Goal: Transaction & Acquisition: Purchase product/service

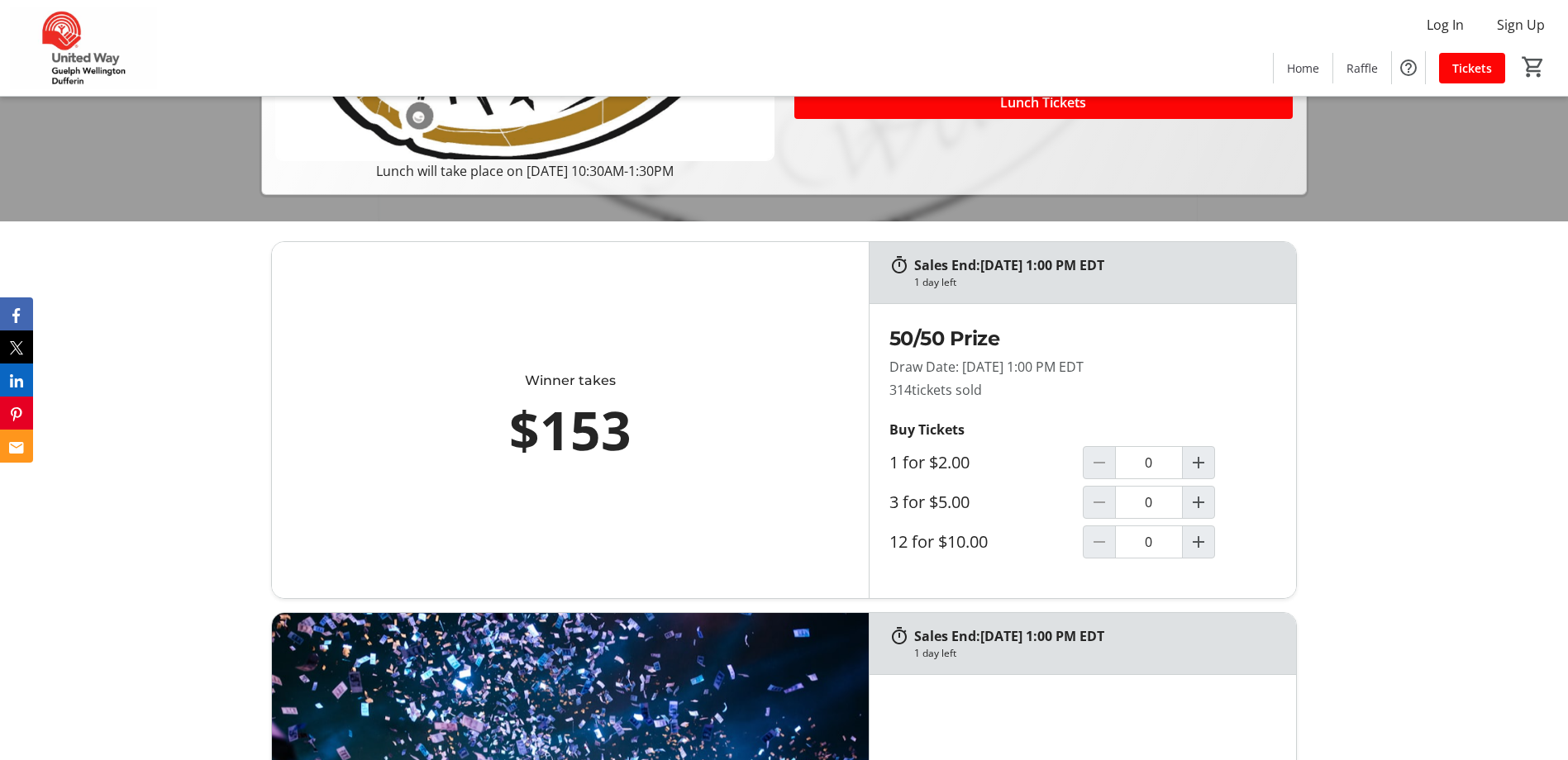
scroll to position [652, 0]
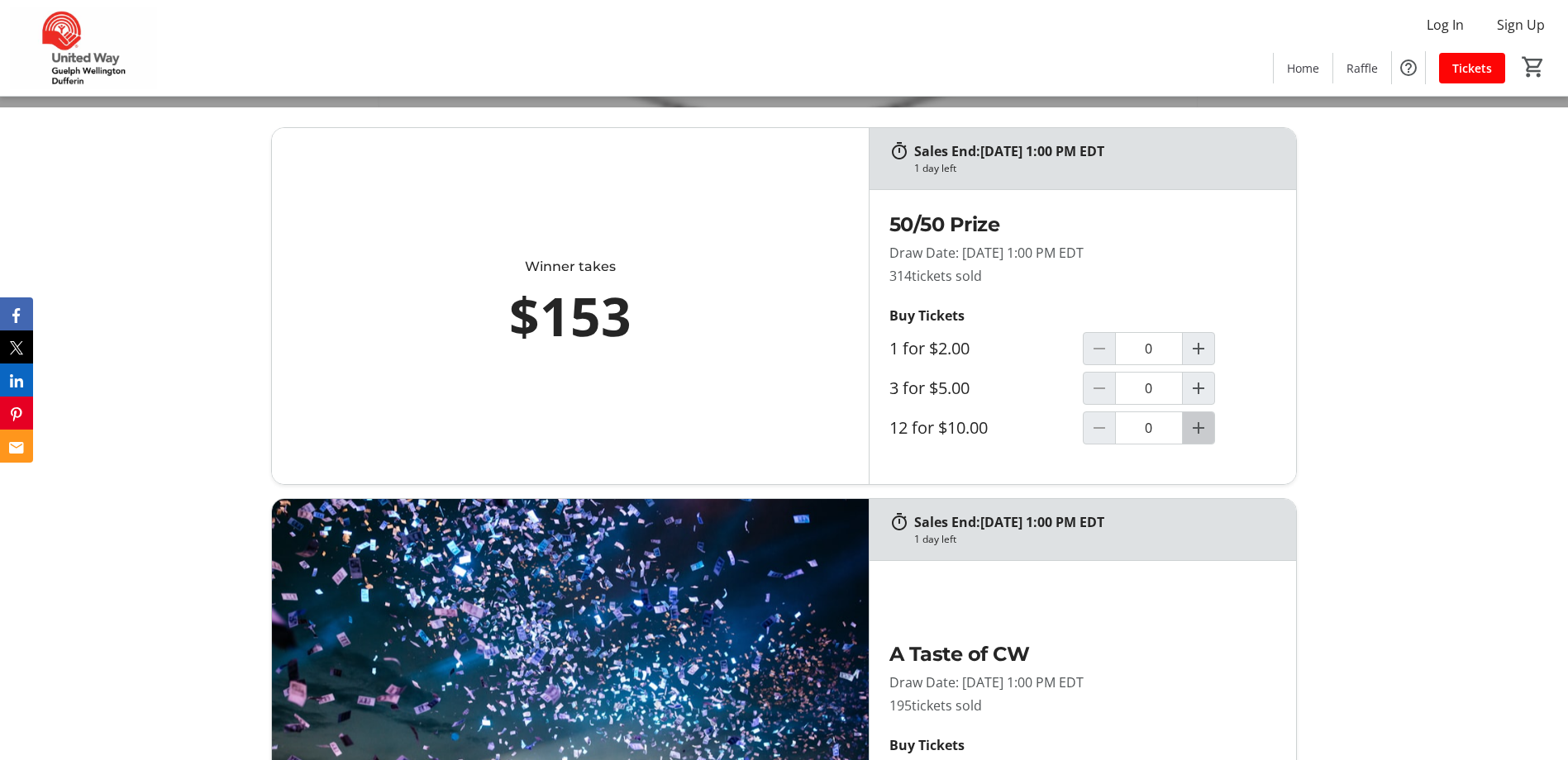
click at [1203, 427] on mat-icon "Increment by one" at bounding box center [1198, 428] width 20 height 20
type input "1"
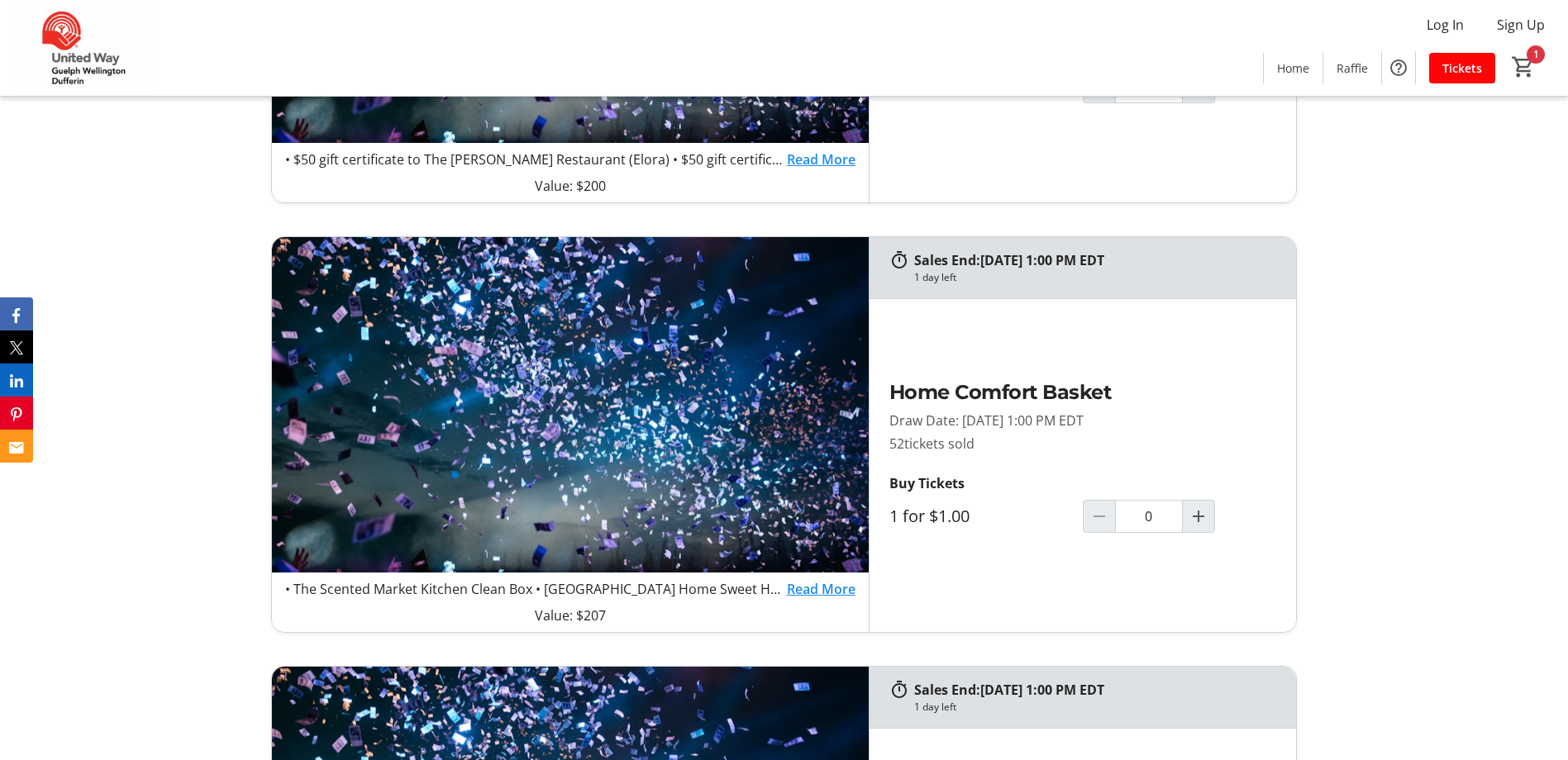
scroll to position [1420, 0]
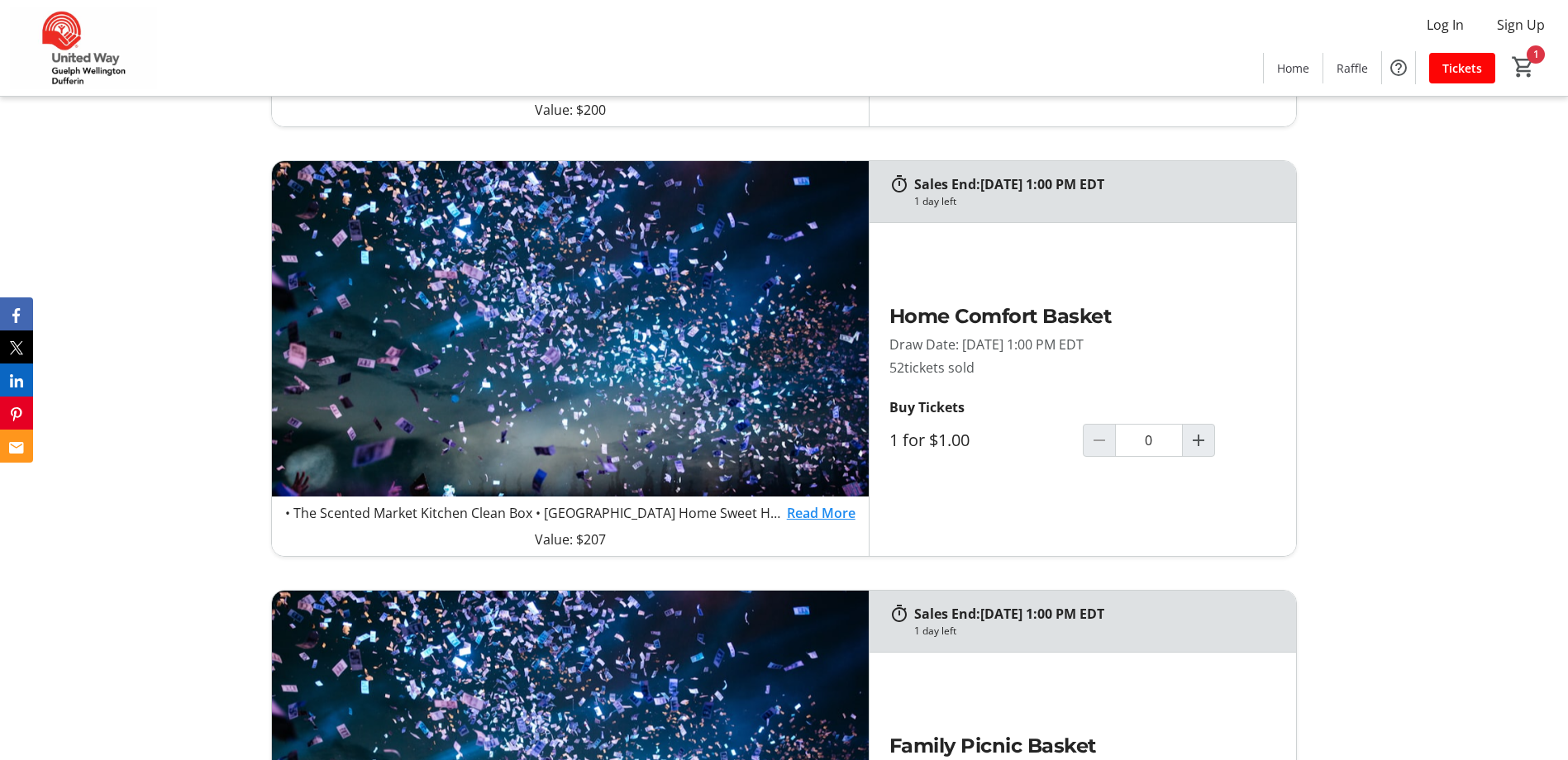
click at [832, 512] on link "Read More" at bounding box center [820, 512] width 68 height 20
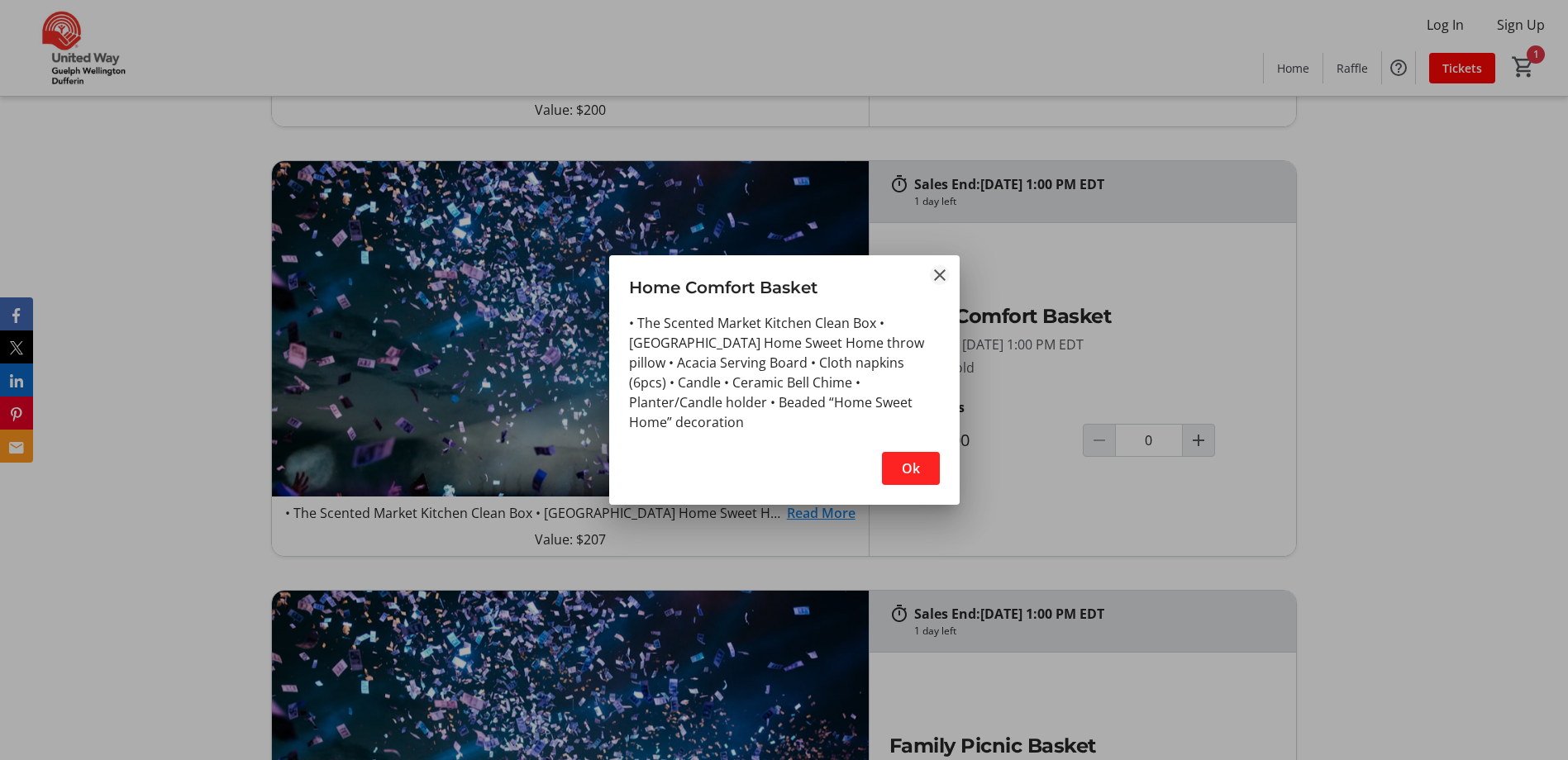
click at [943, 269] on mat-icon "Close" at bounding box center [940, 275] width 20 height 20
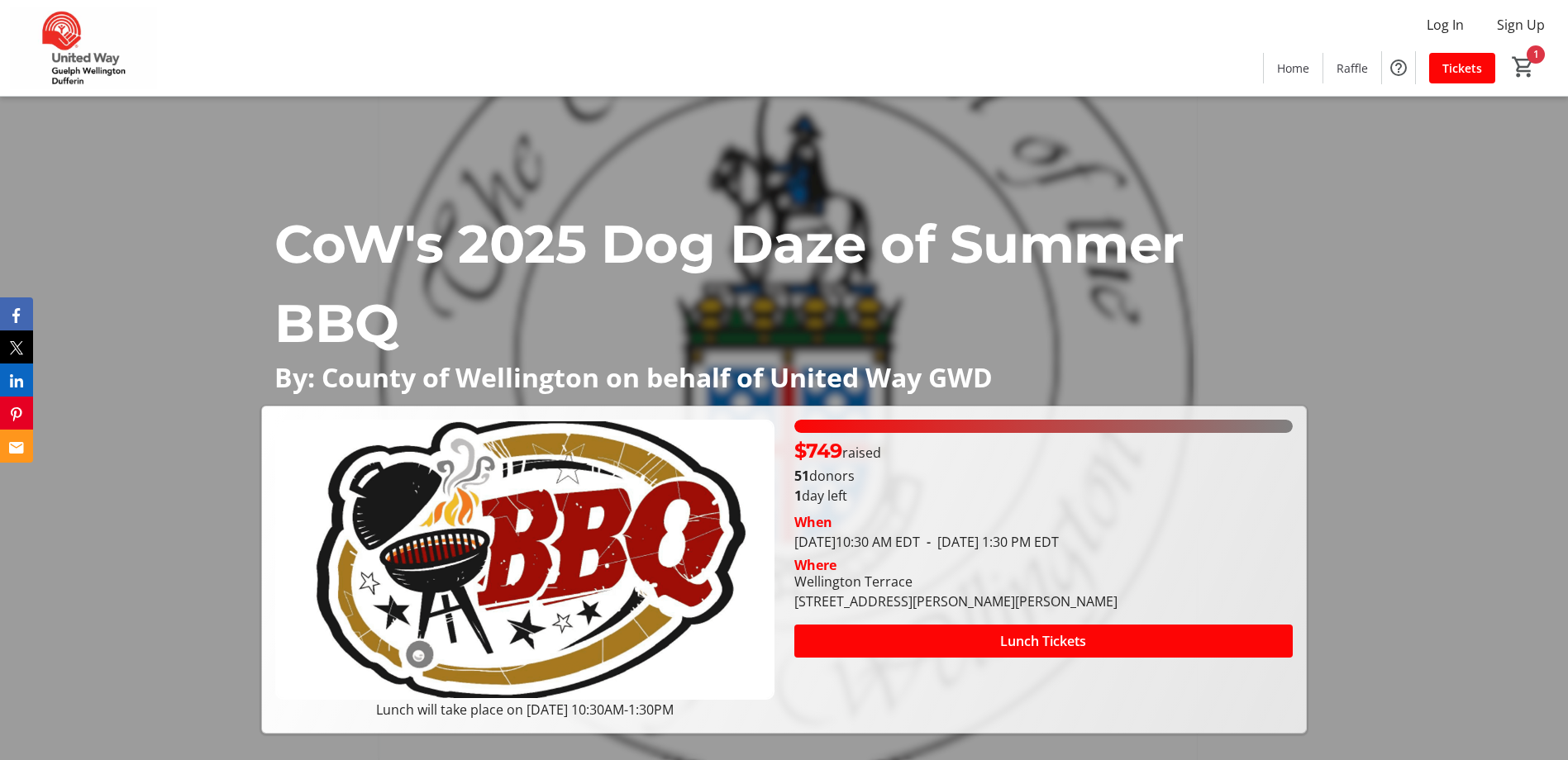
scroll to position [1420, 0]
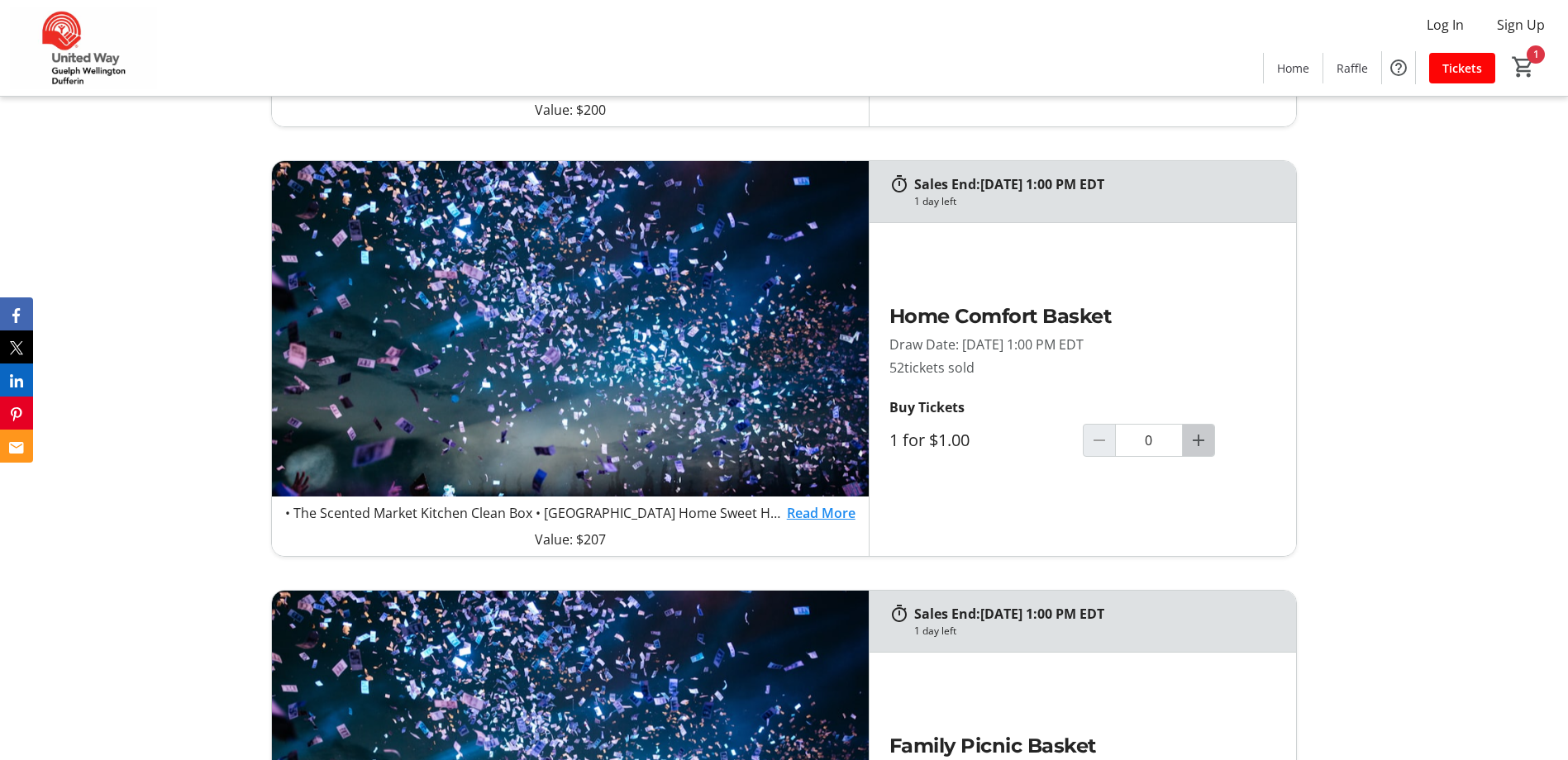
click at [1205, 434] on mat-icon "Increment by one" at bounding box center [1198, 440] width 20 height 20
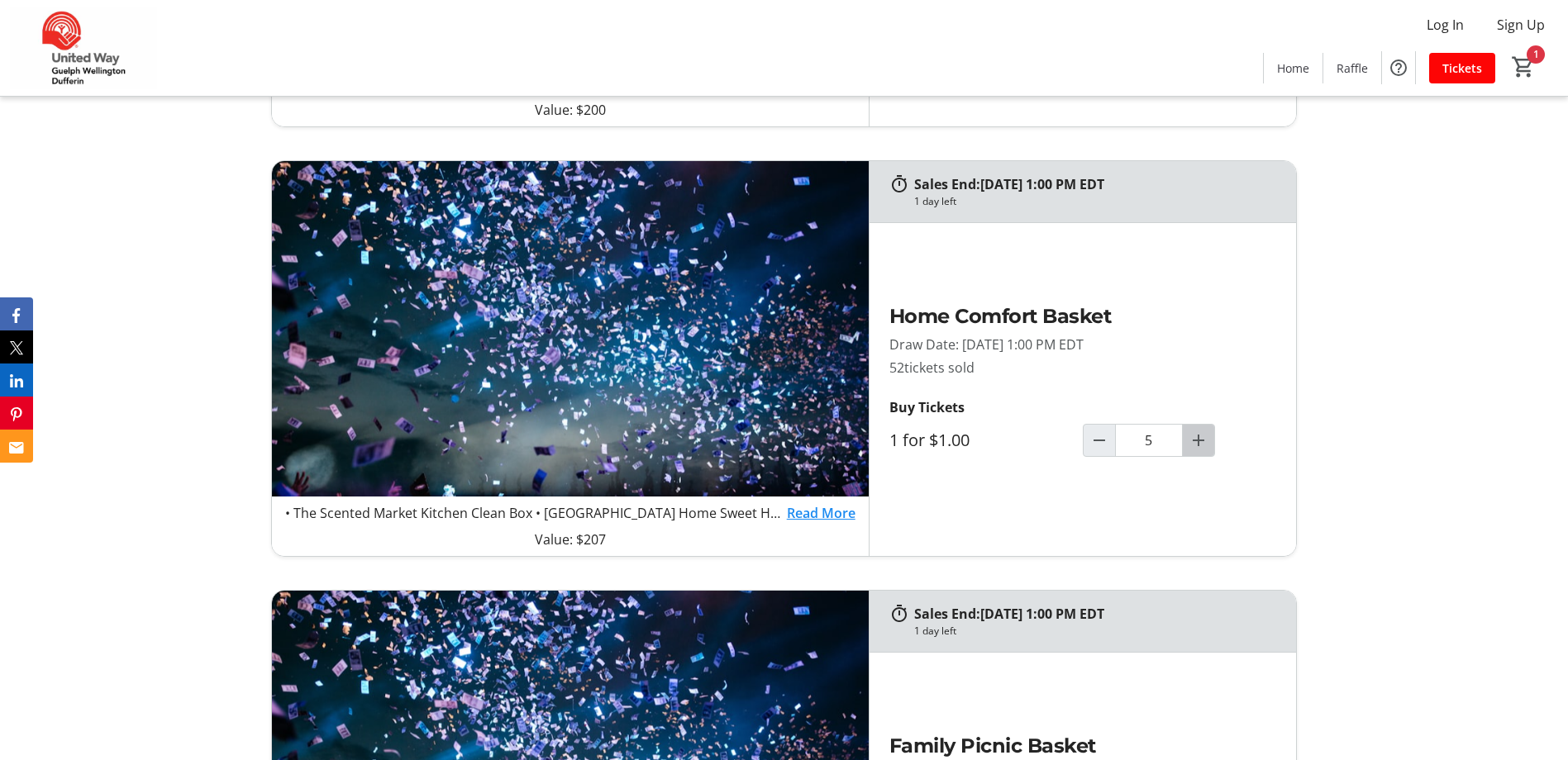
click at [1205, 434] on mat-icon "Increment by one" at bounding box center [1198, 440] width 20 height 20
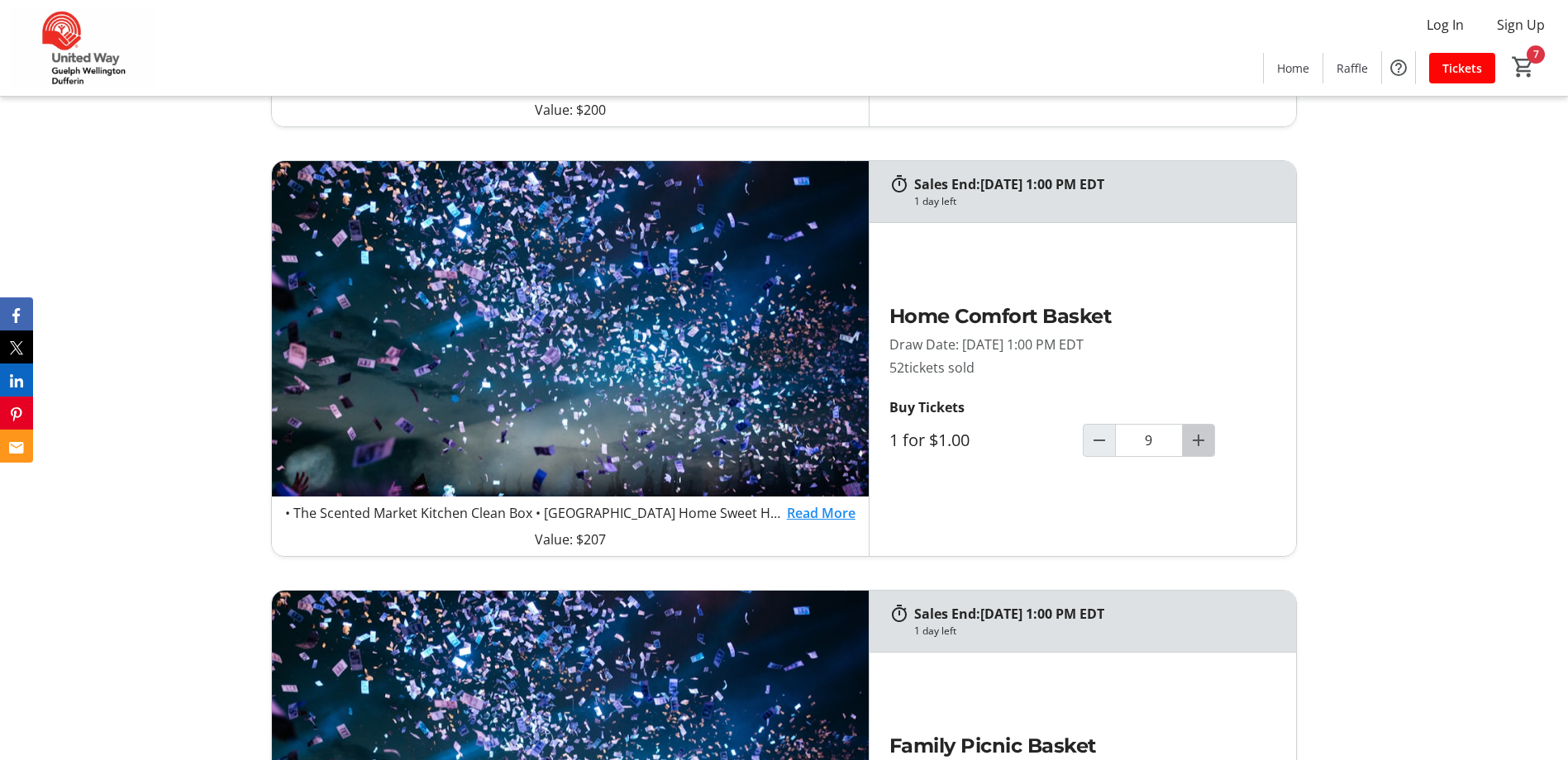
type input "10"
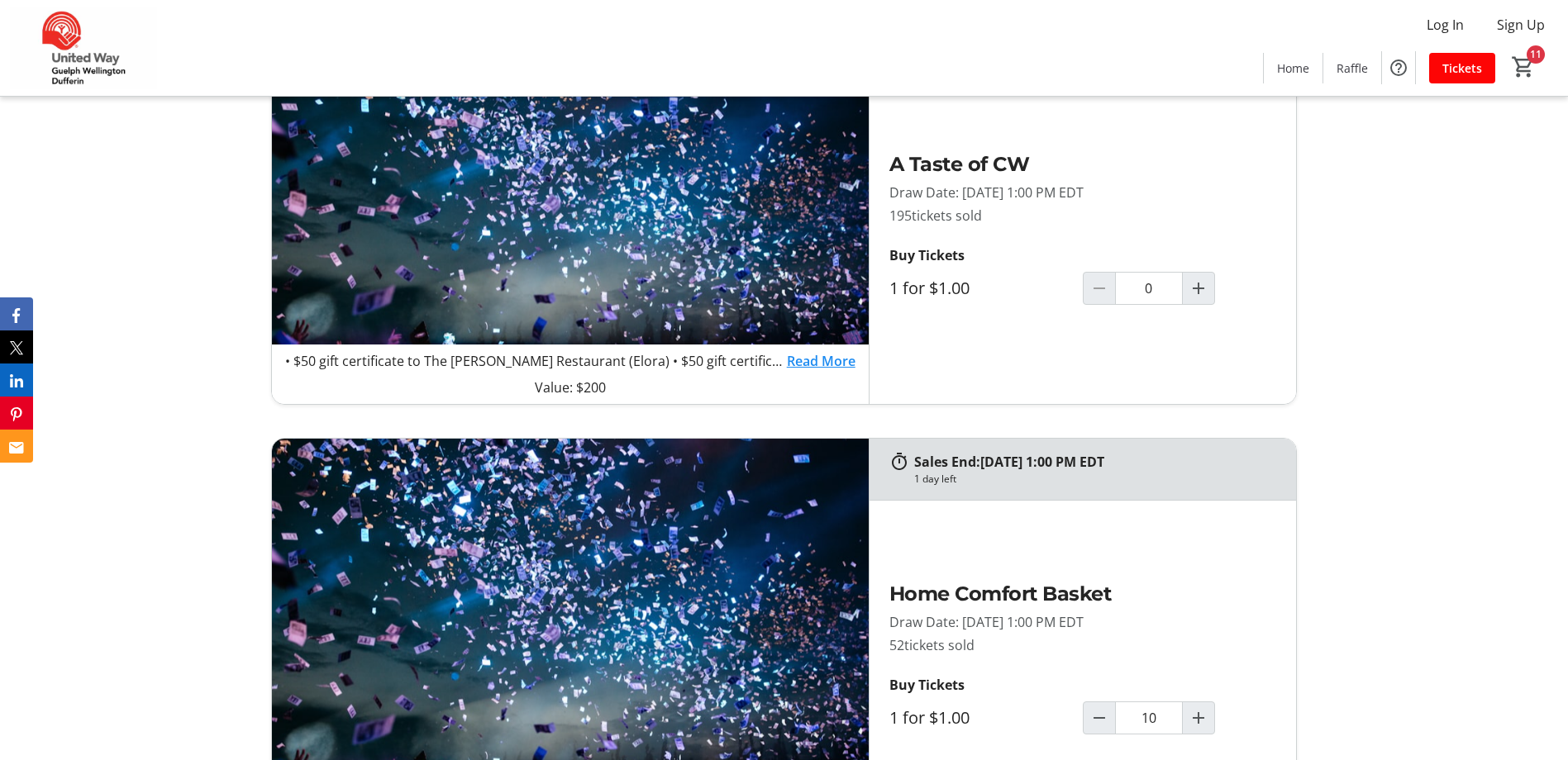
scroll to position [1093, 0]
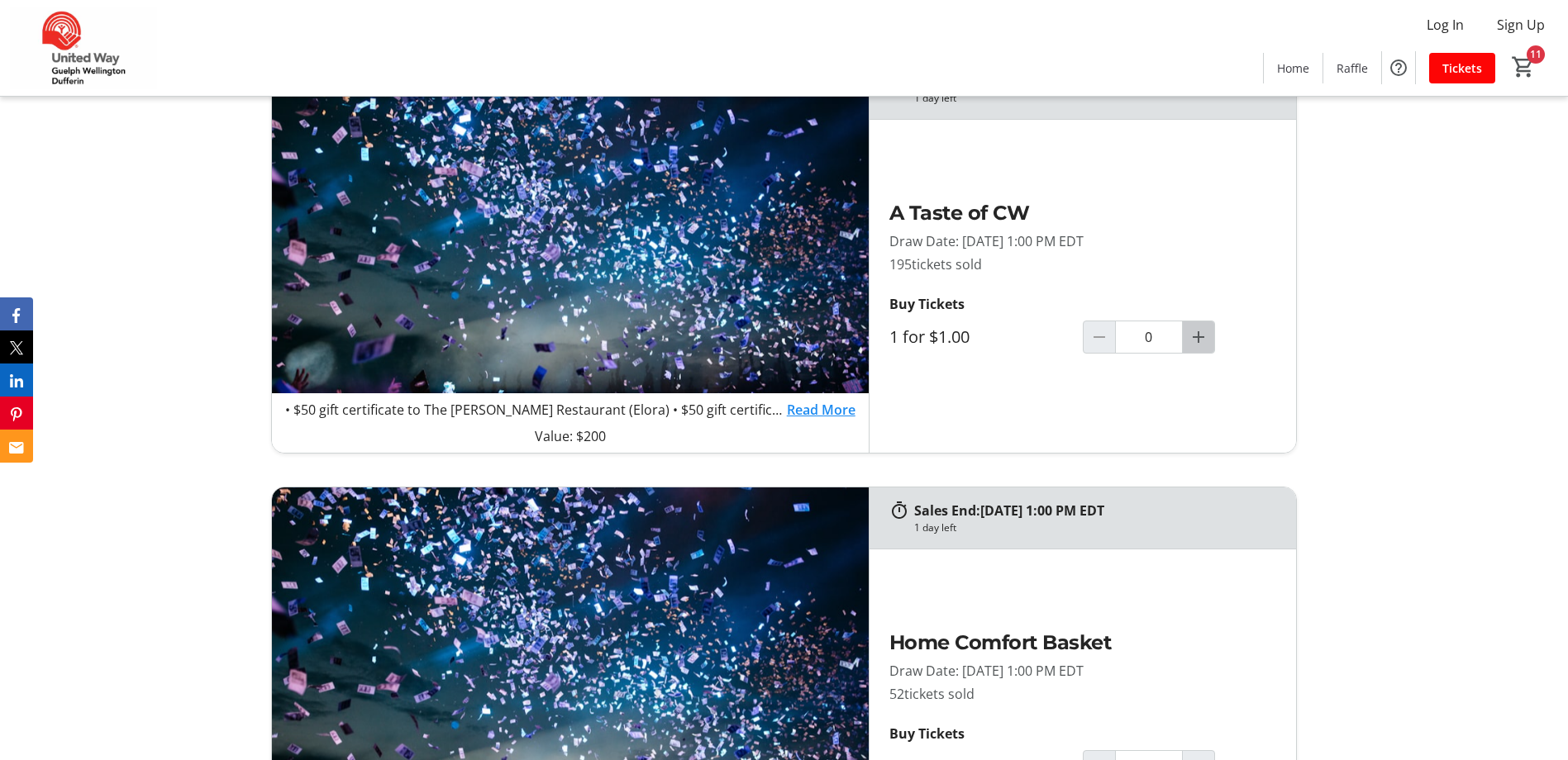
click at [1195, 330] on mat-icon "Increment by one" at bounding box center [1198, 337] width 20 height 20
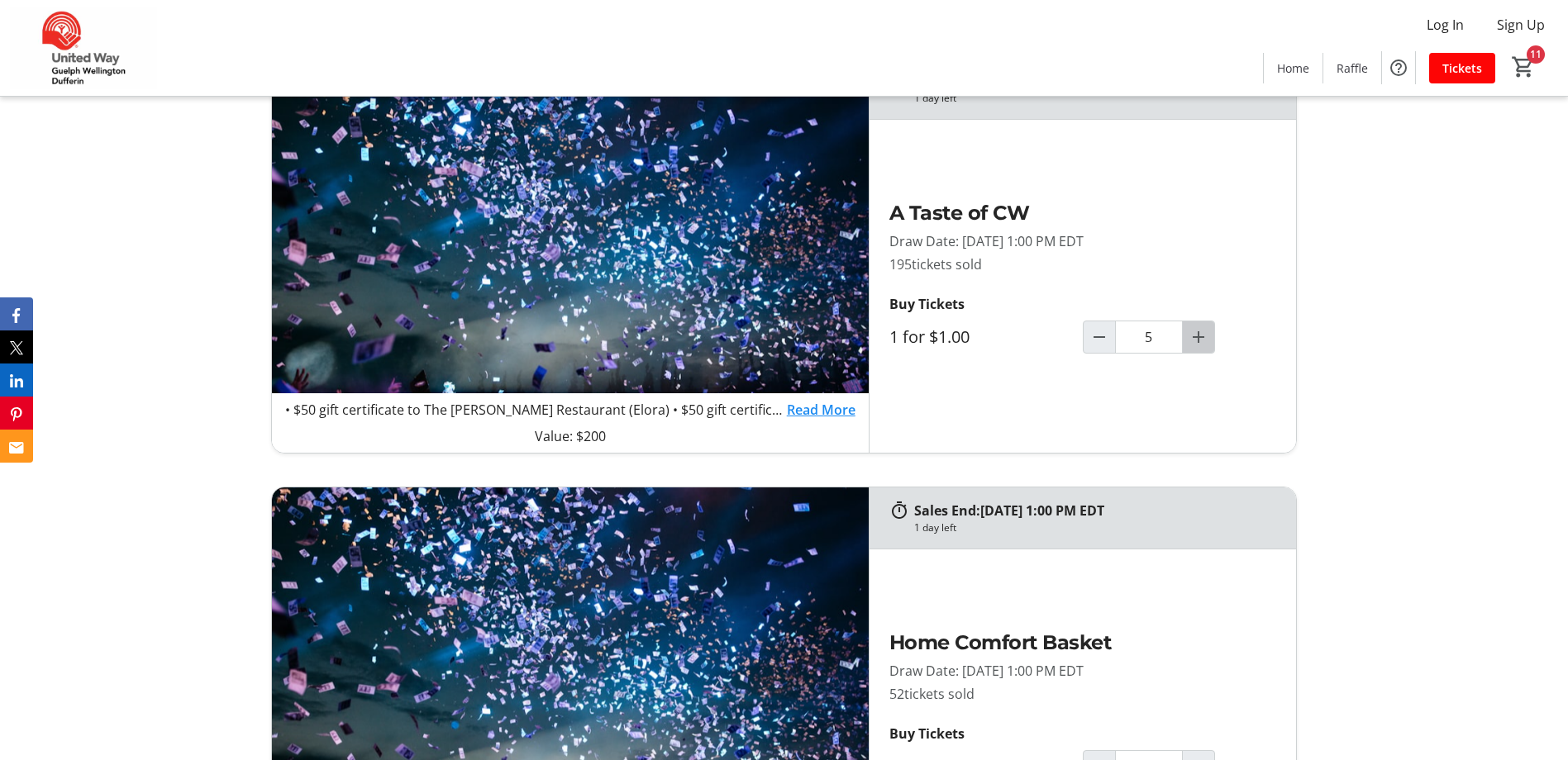
click at [1195, 330] on mat-icon "Increment by one" at bounding box center [1198, 337] width 20 height 20
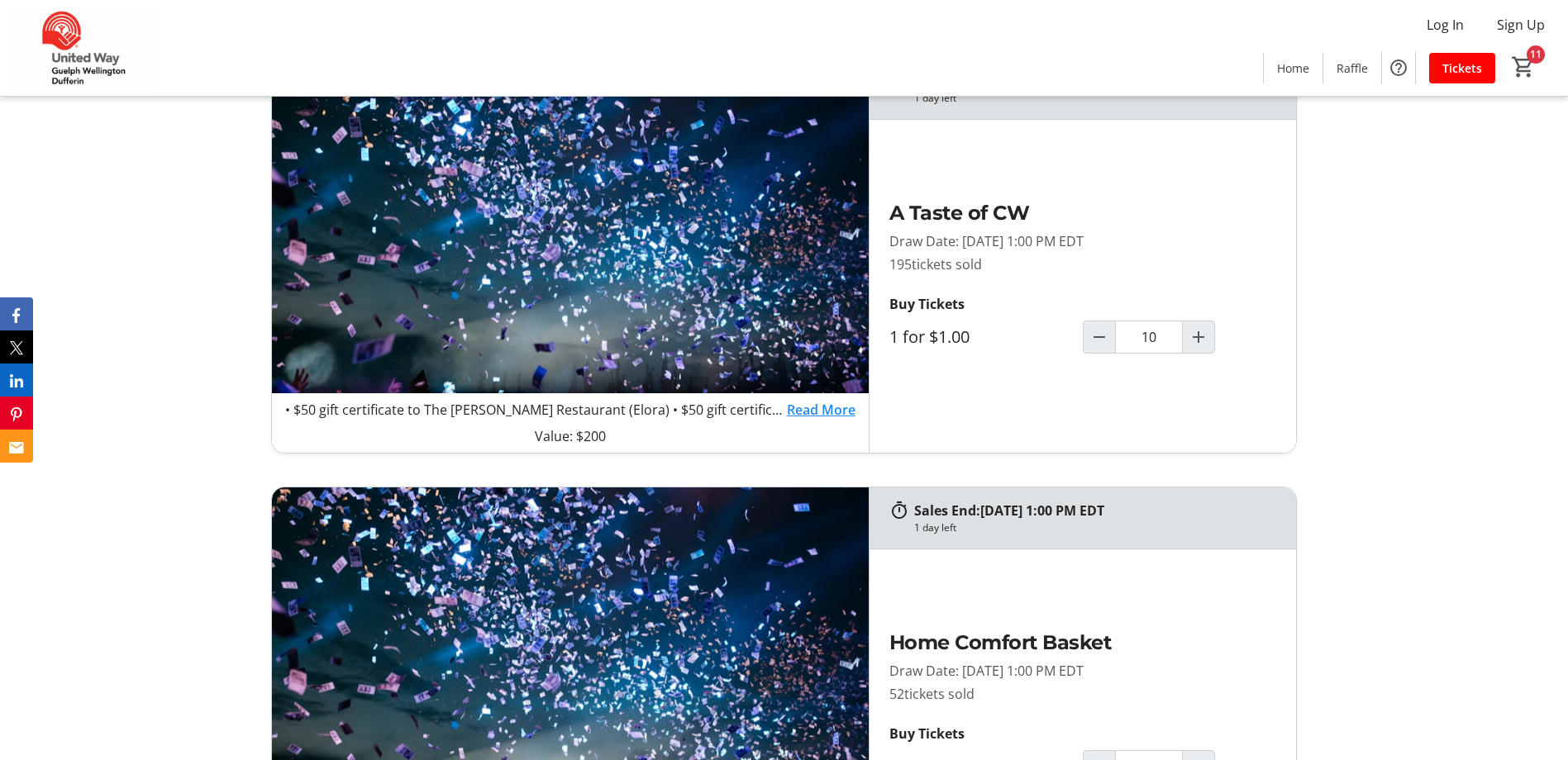
type input "10"
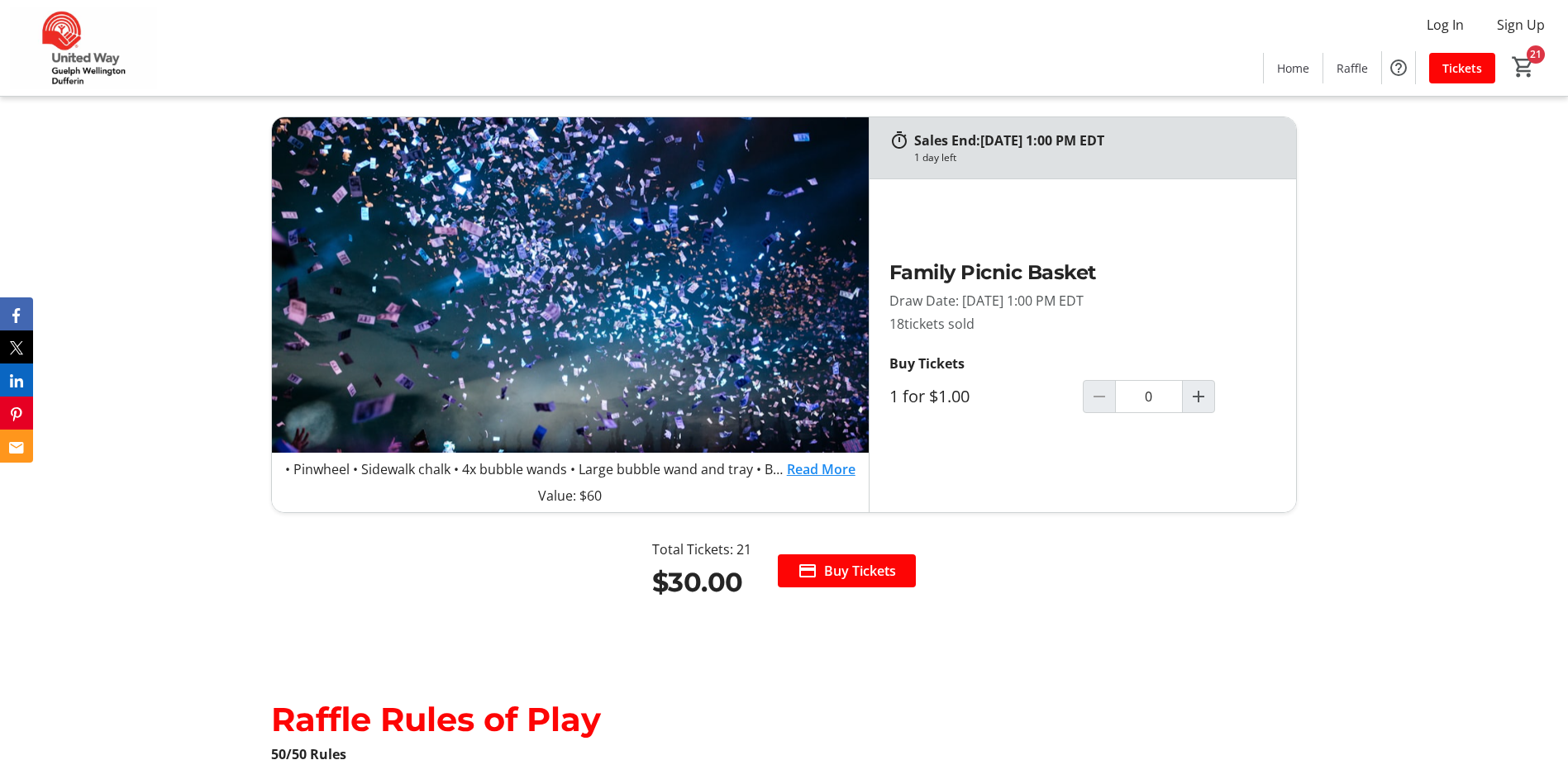
scroll to position [1899, 0]
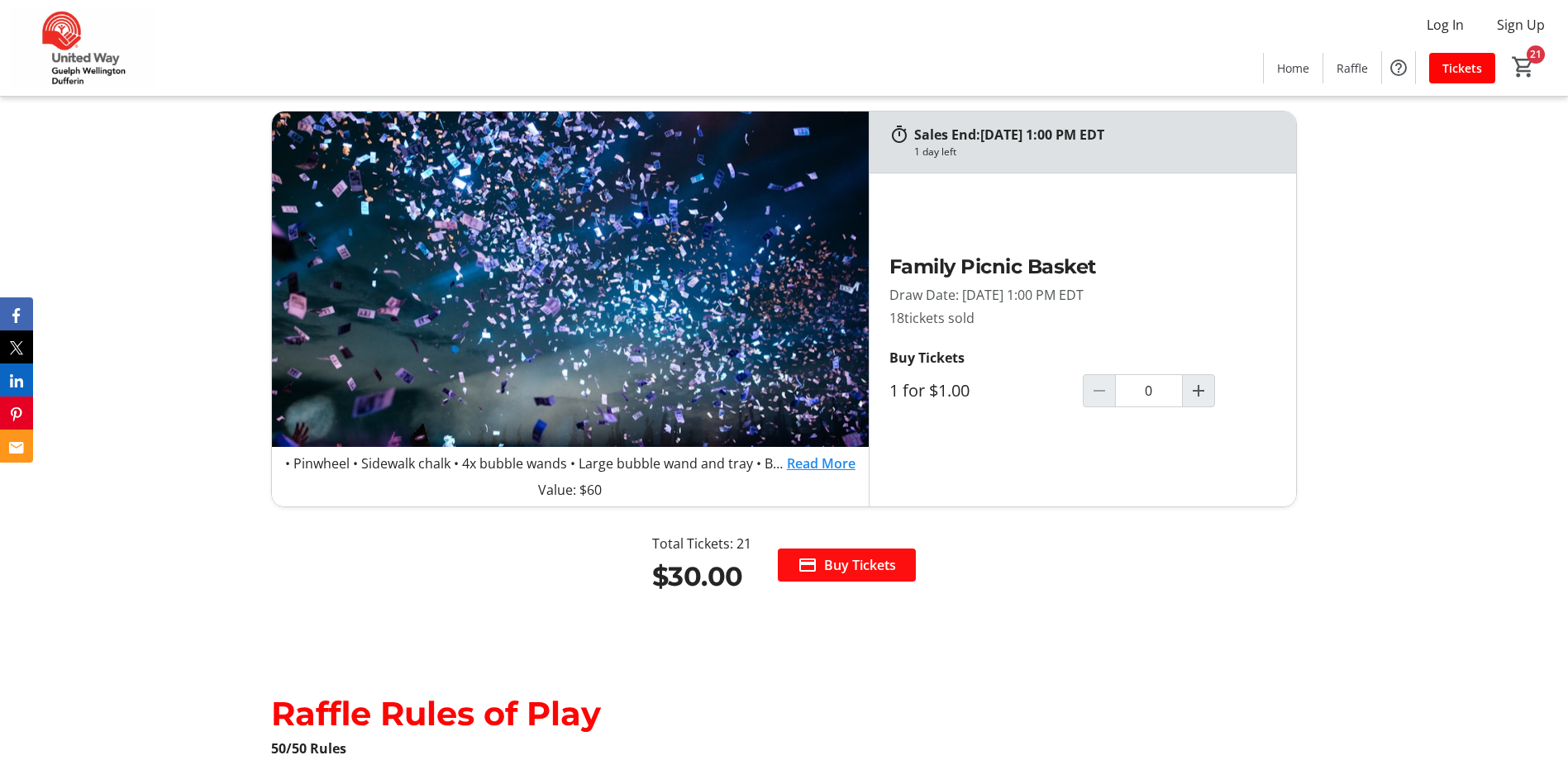
click at [853, 564] on span "Buy Tickets" at bounding box center [860, 564] width 72 height 20
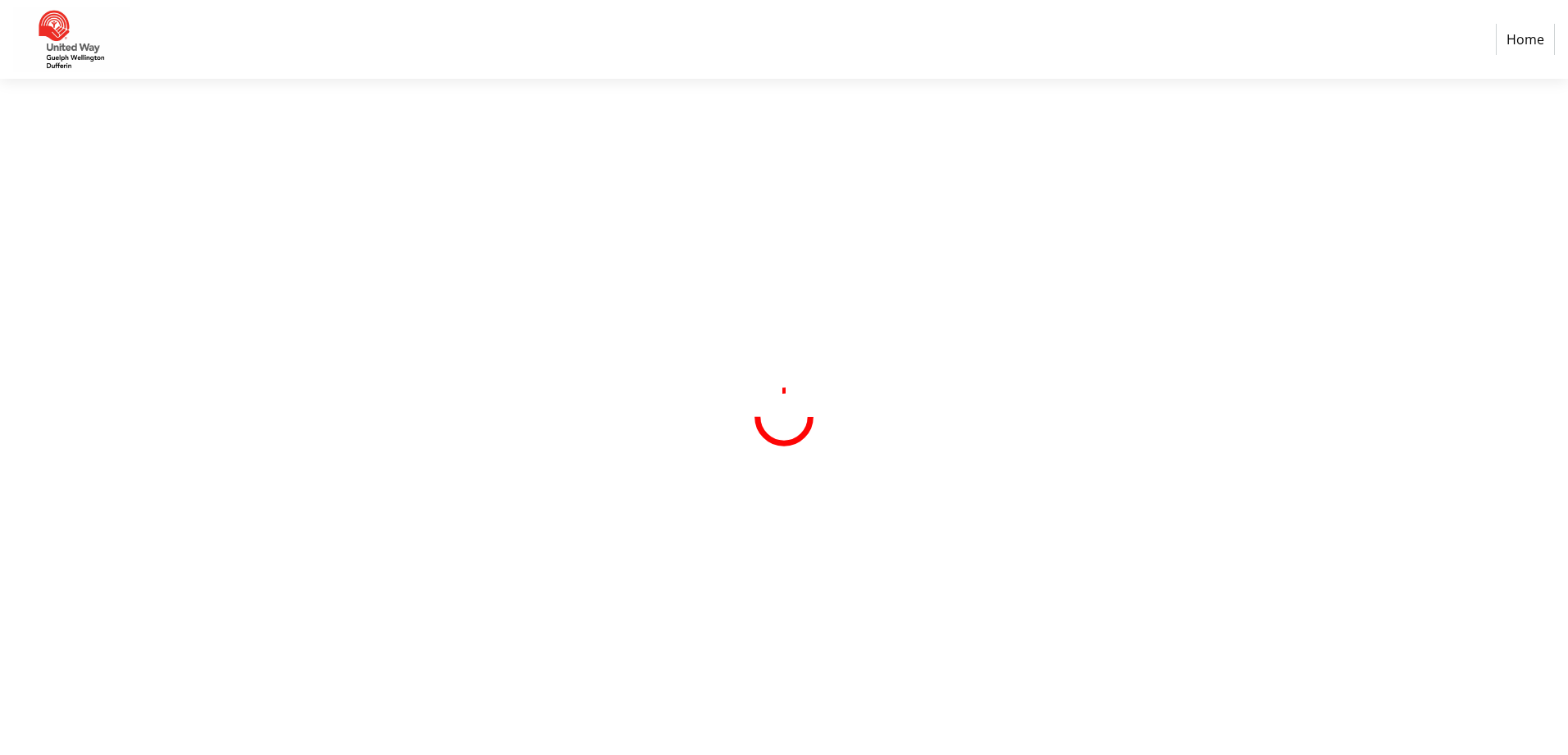
select select "CA"
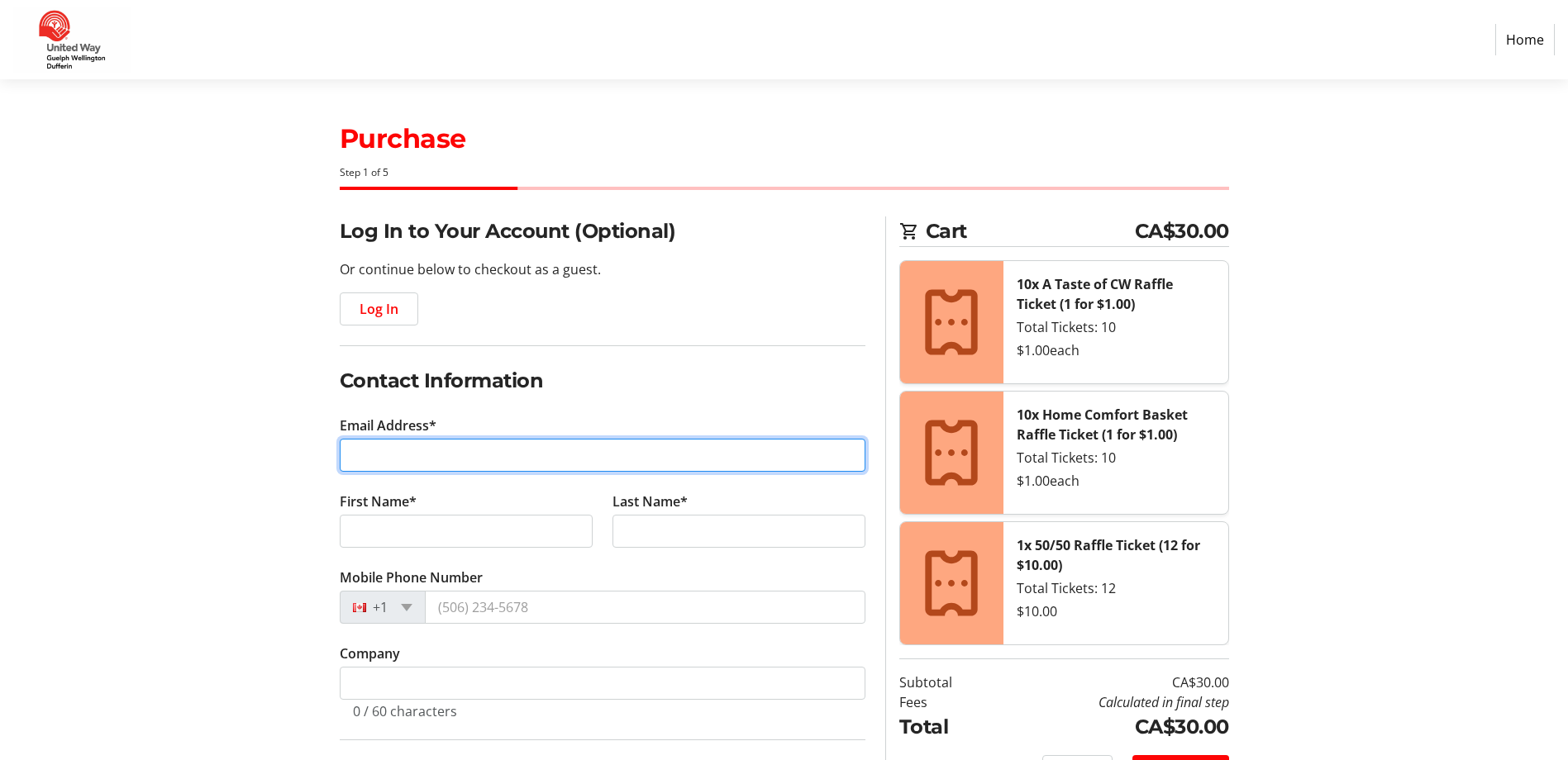
click at [423, 455] on input "Email Address*" at bounding box center [601, 455] width 525 height 33
type input "[EMAIL_ADDRESS][DOMAIN_NAME]"
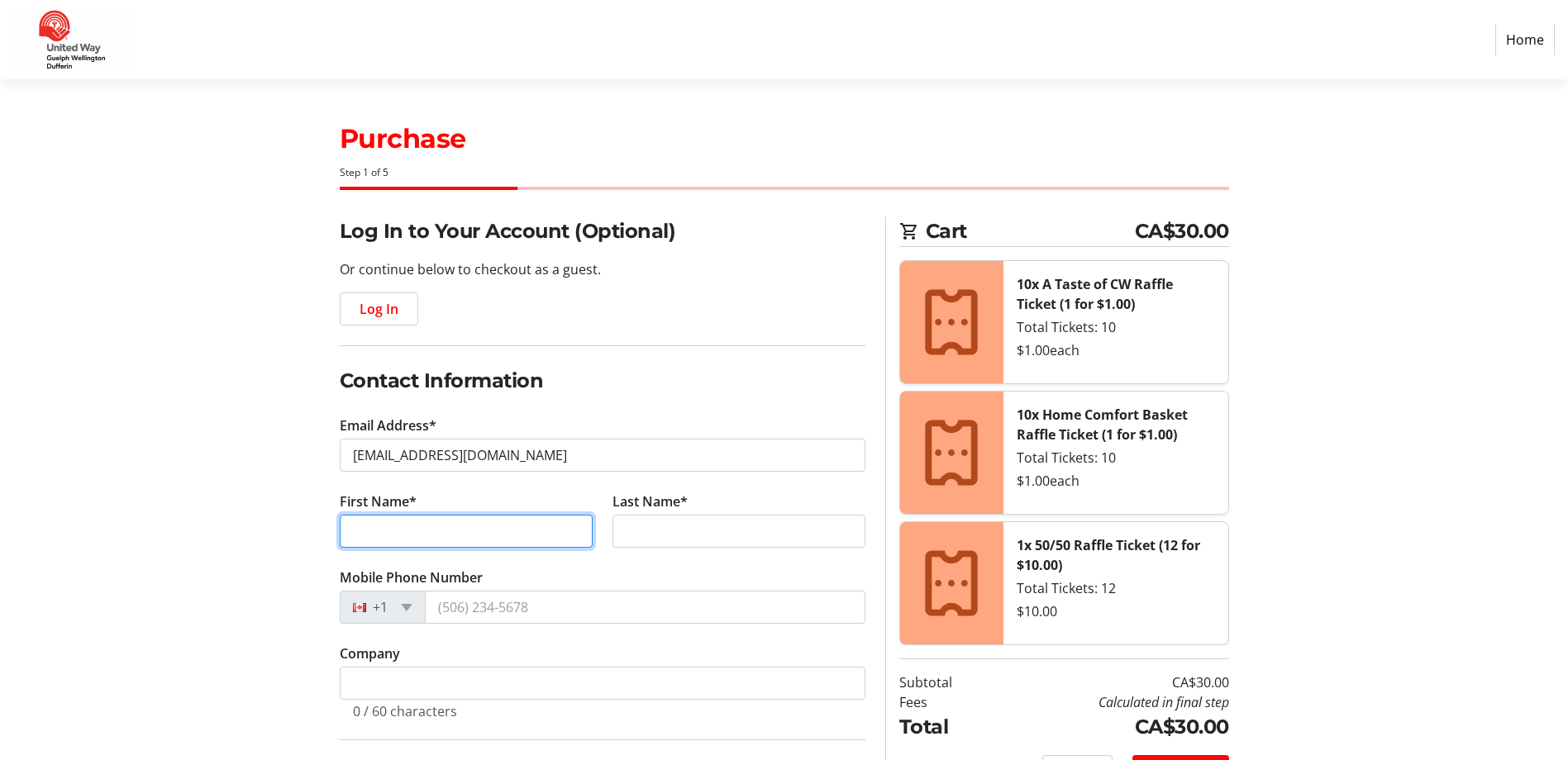
click at [355, 535] on input "First Name*" at bounding box center [465, 531] width 252 height 33
type input "[PERSON_NAME]"
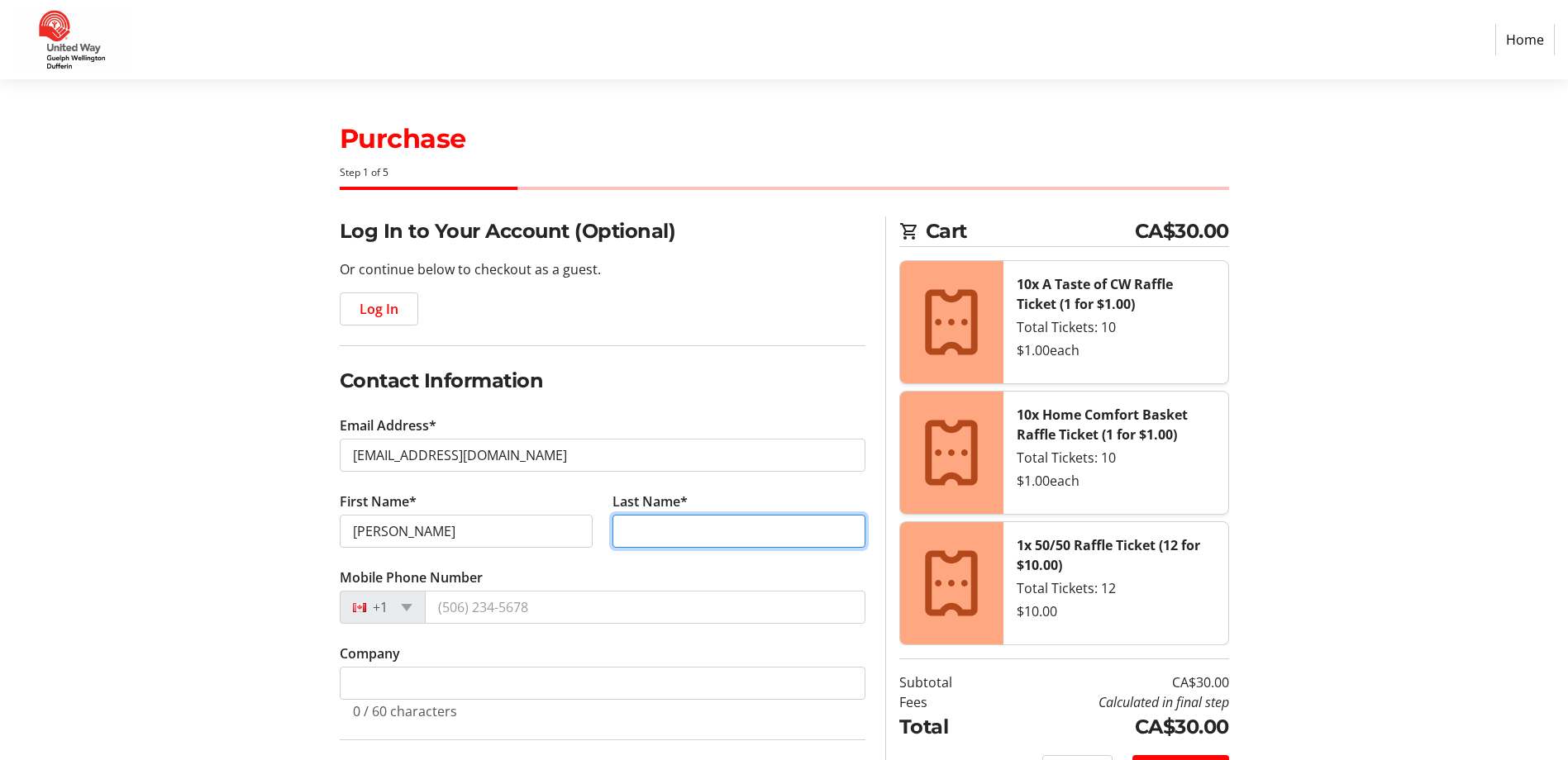
click at [670, 524] on input "Last Name*" at bounding box center [738, 531] width 252 height 33
type input "[PERSON_NAME]"
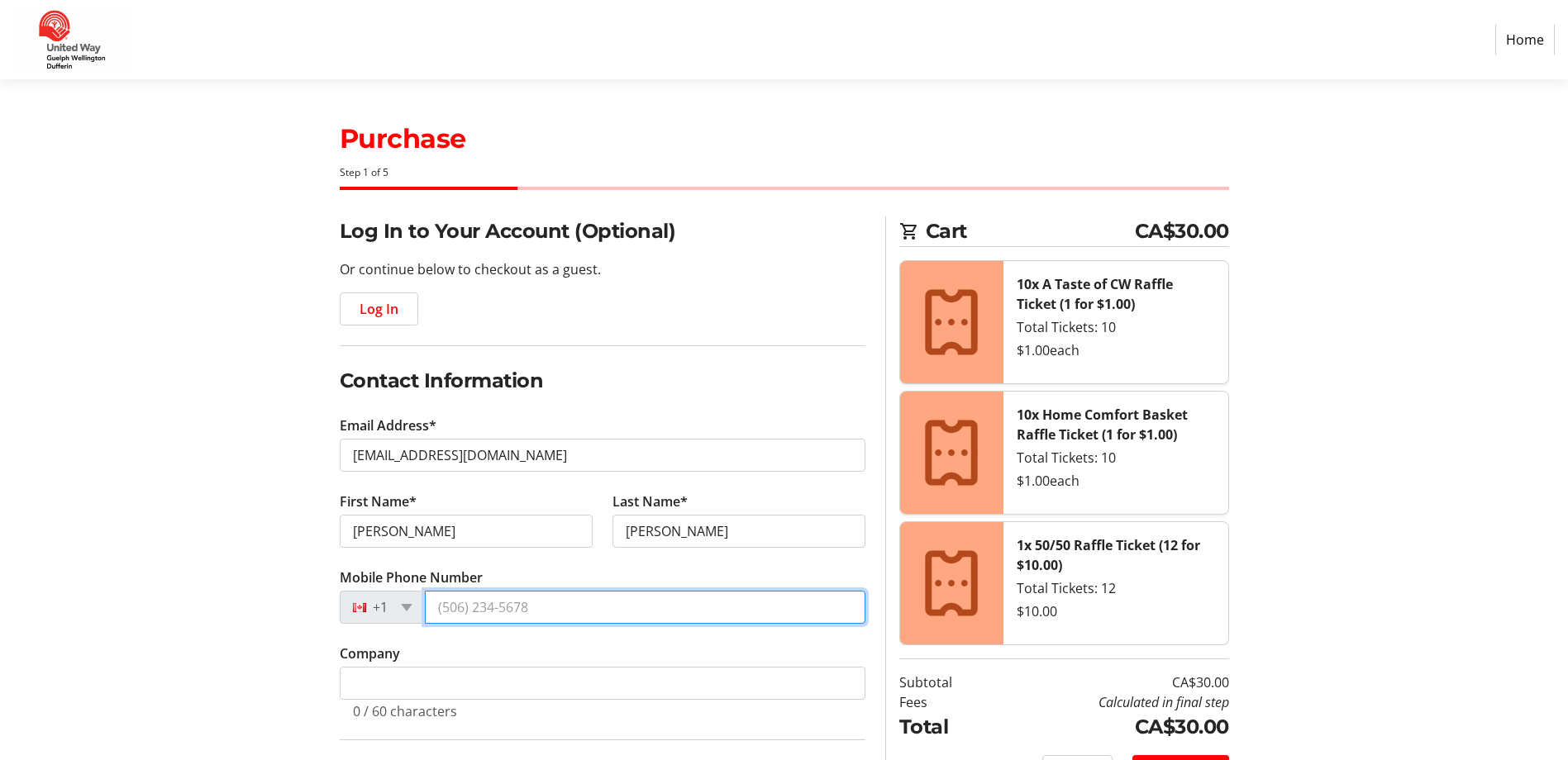
click at [460, 609] on input "Mobile Phone Number" at bounding box center [645, 607] width 440 height 33
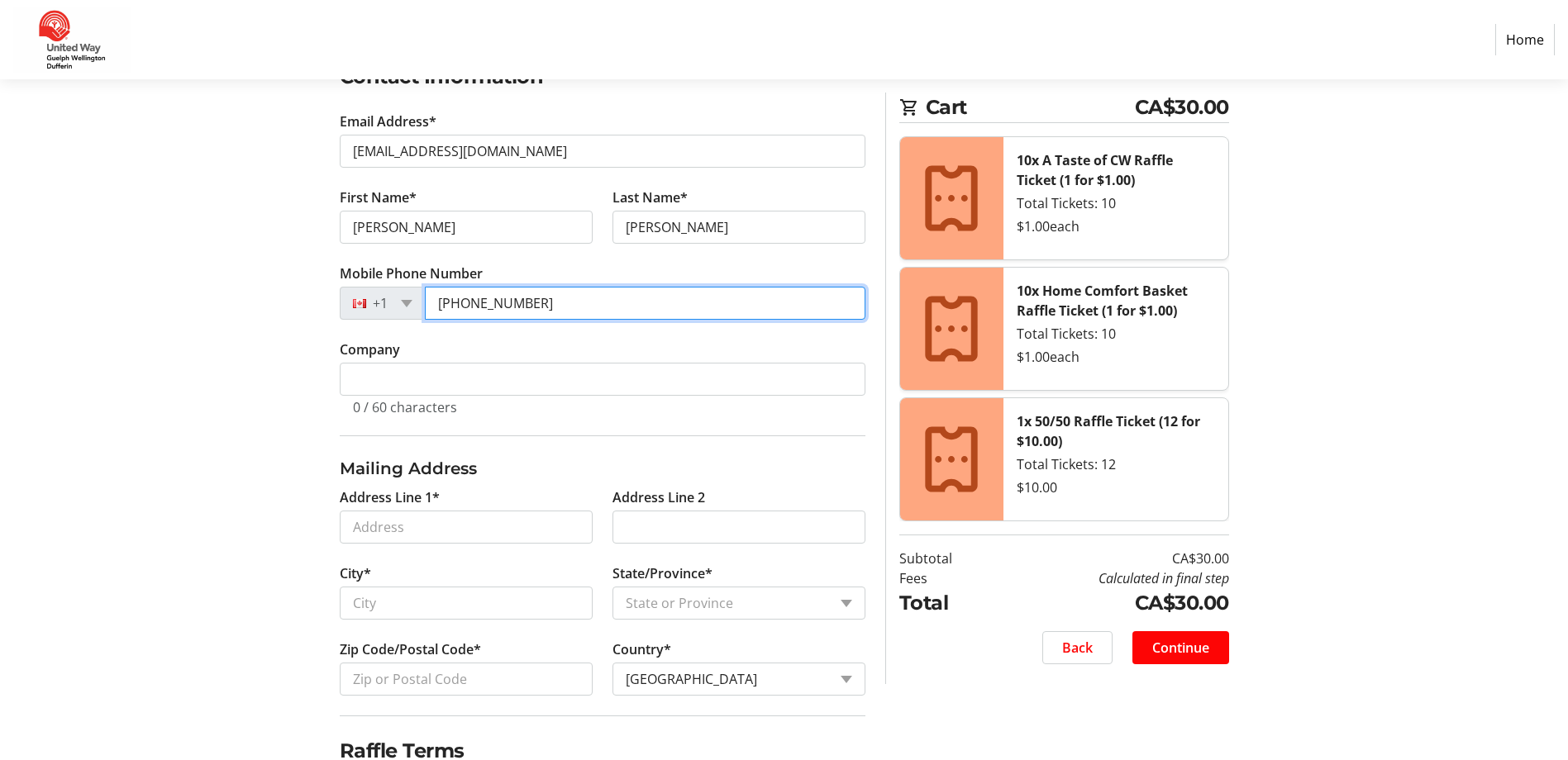
scroll to position [312, 0]
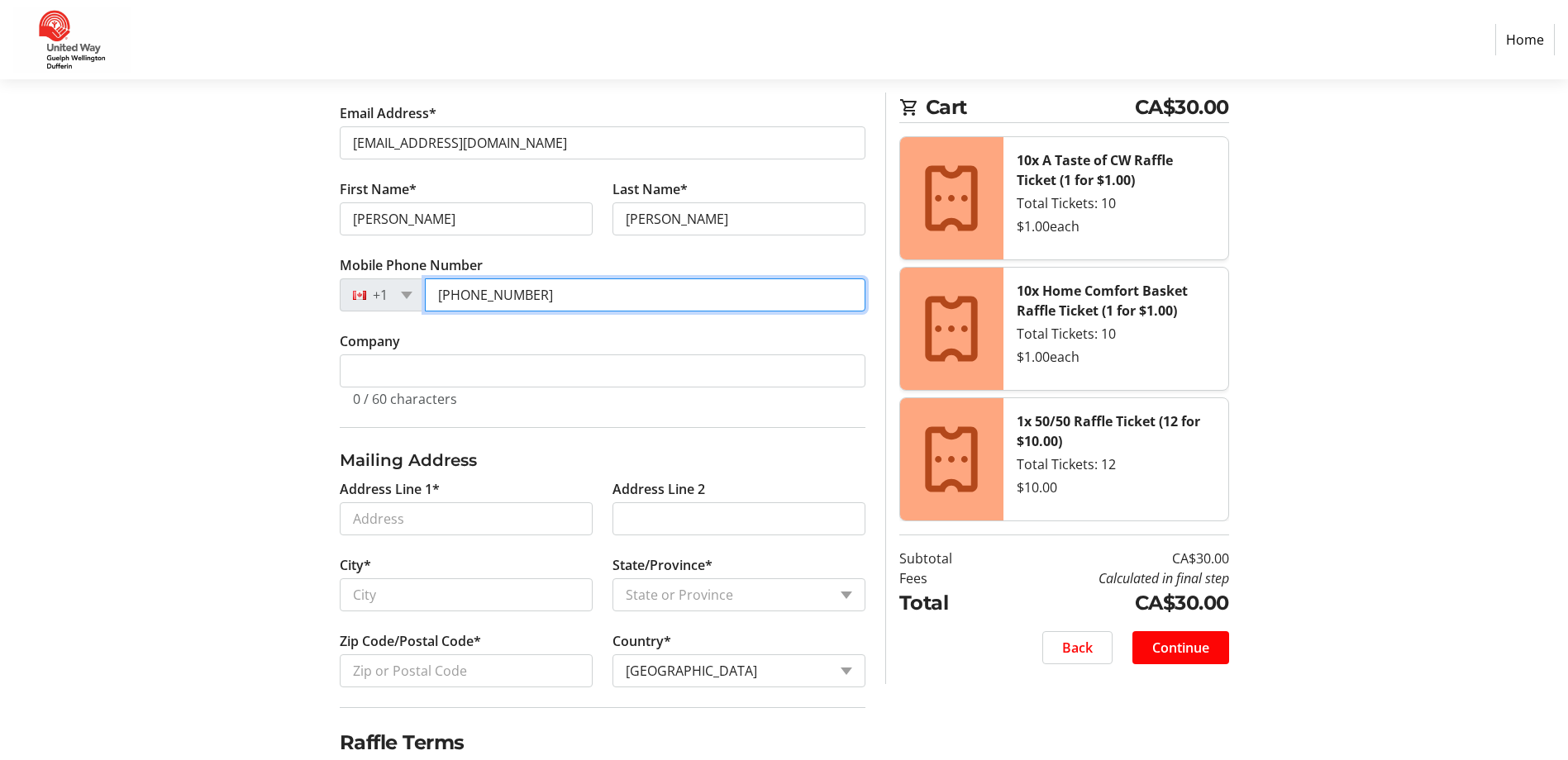
type input "[PHONE_NUMBER]"
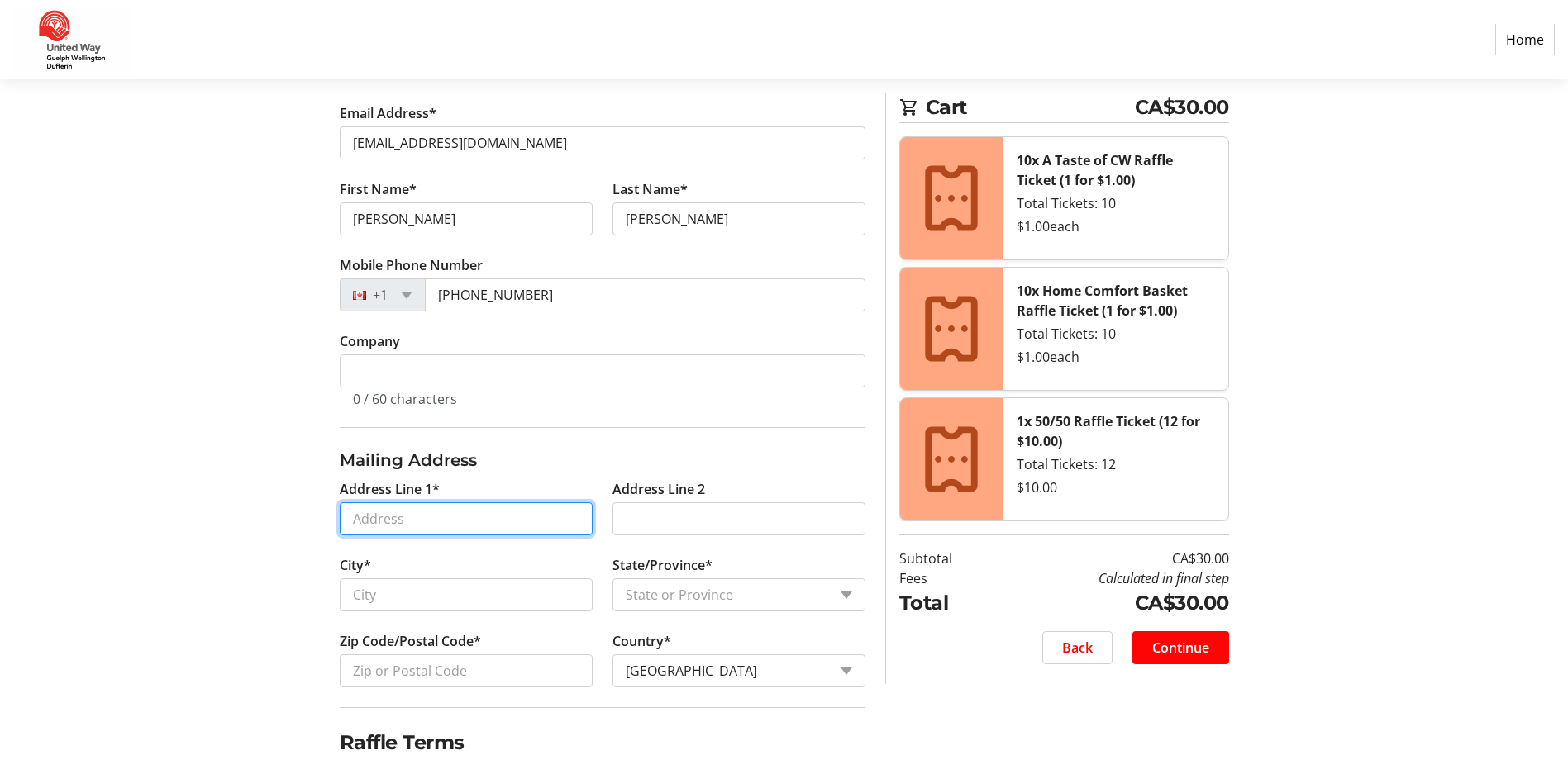
click at [426, 522] on input "Address Line 1*" at bounding box center [465, 518] width 252 height 33
type input "24 Dakota Dr"
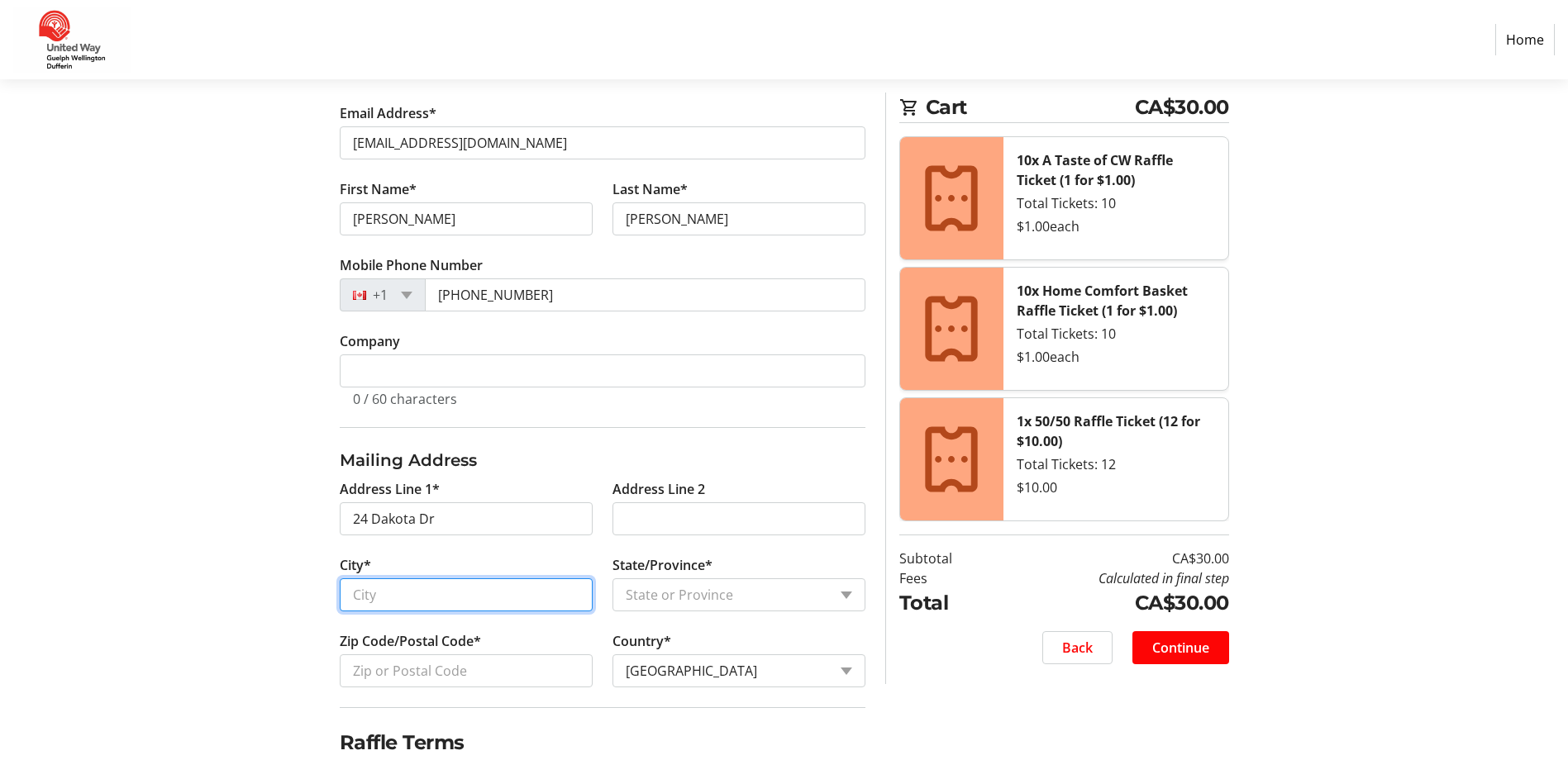
type input "Guelph"
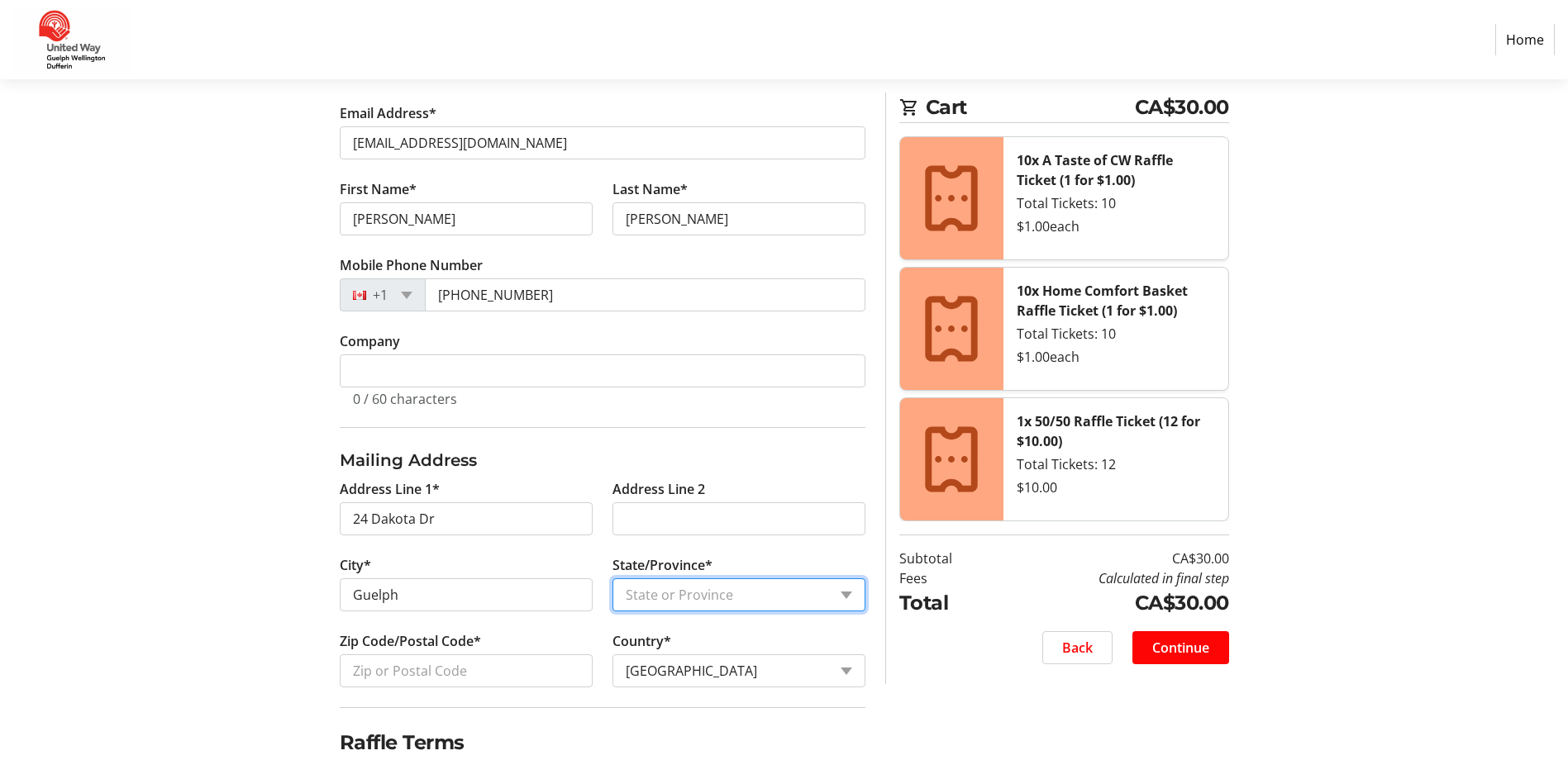
select select "ON"
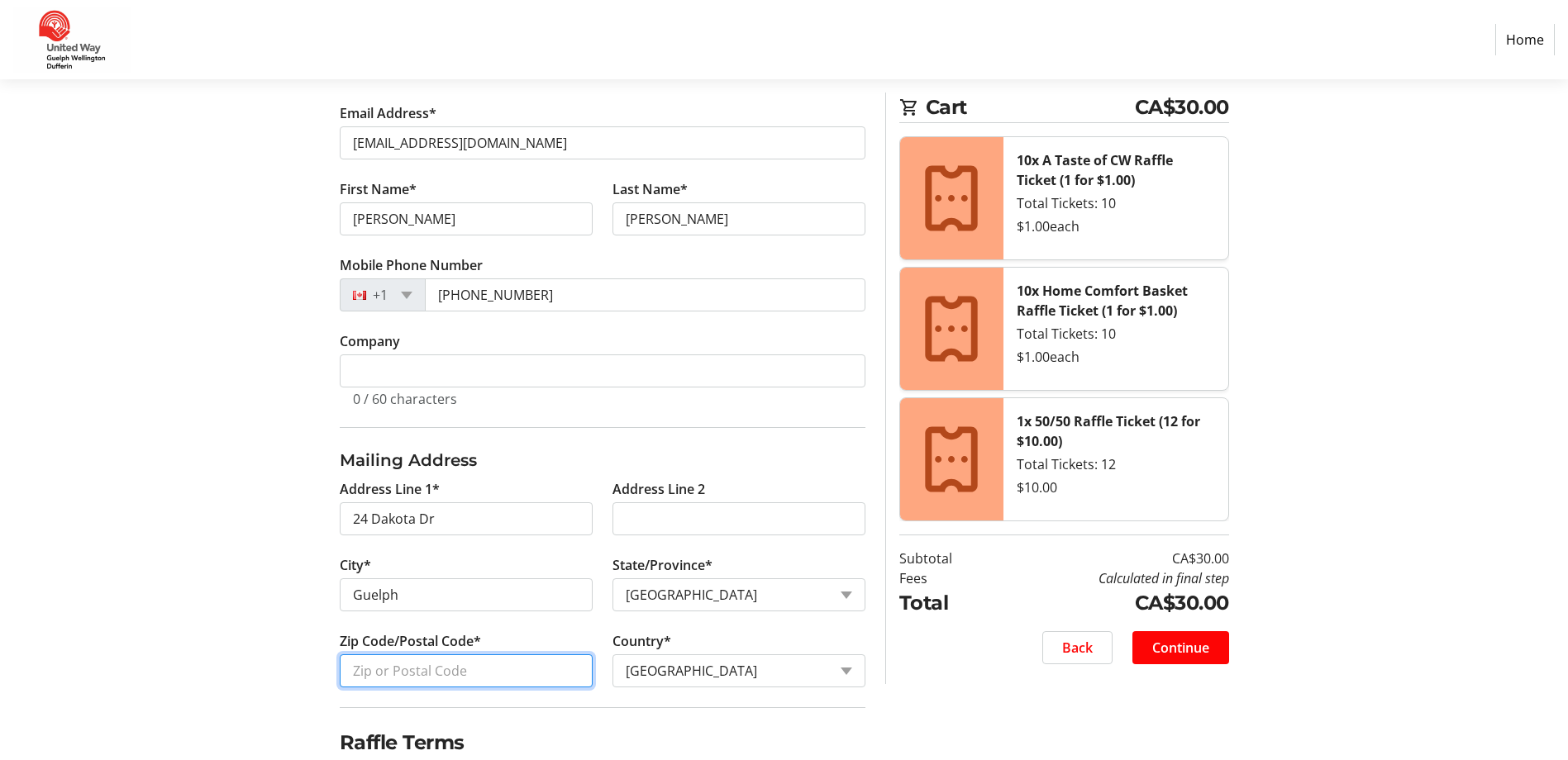
type input "N1E 1J7"
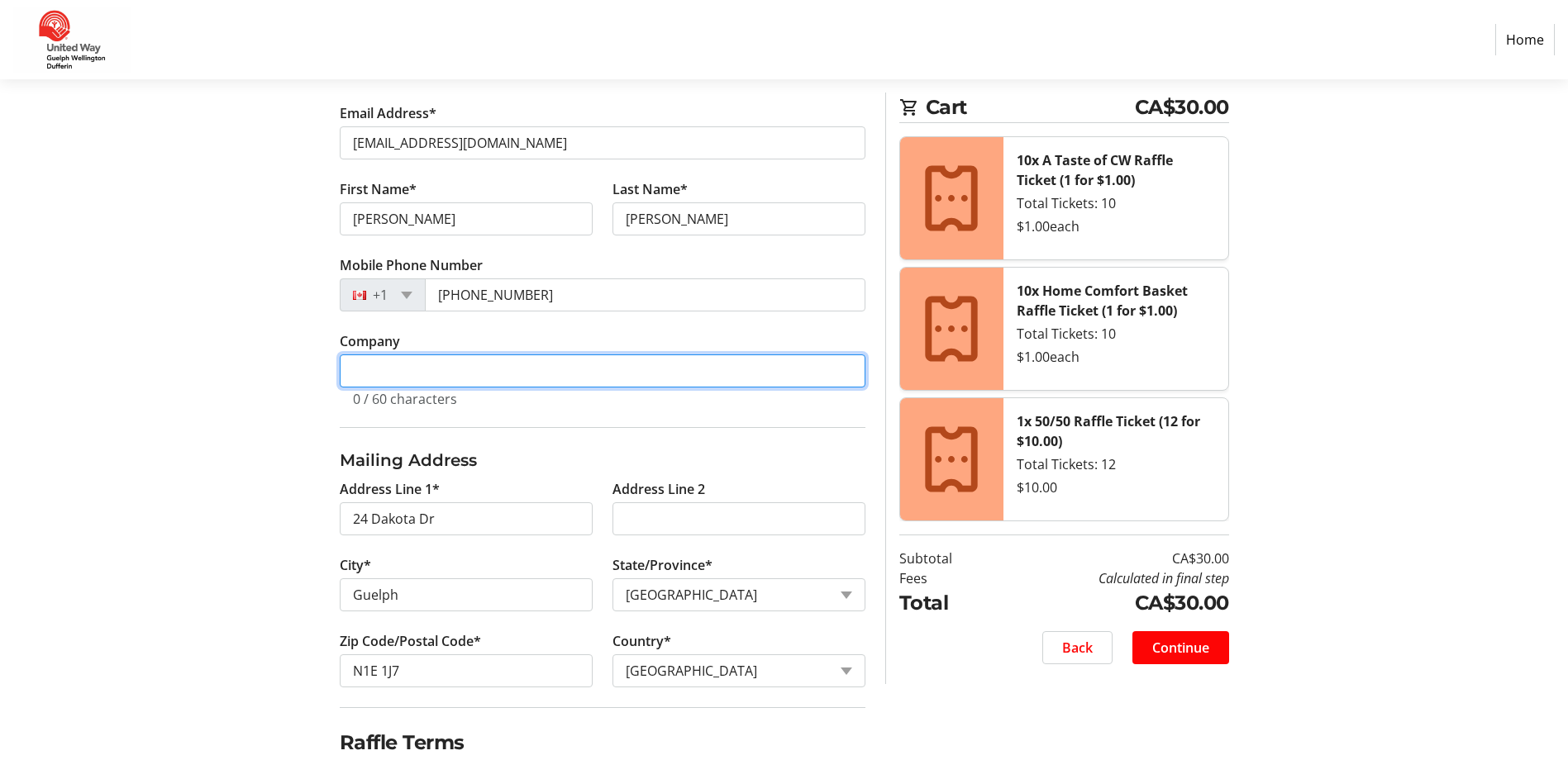
click at [408, 374] on input "Company" at bounding box center [601, 371] width 525 height 33
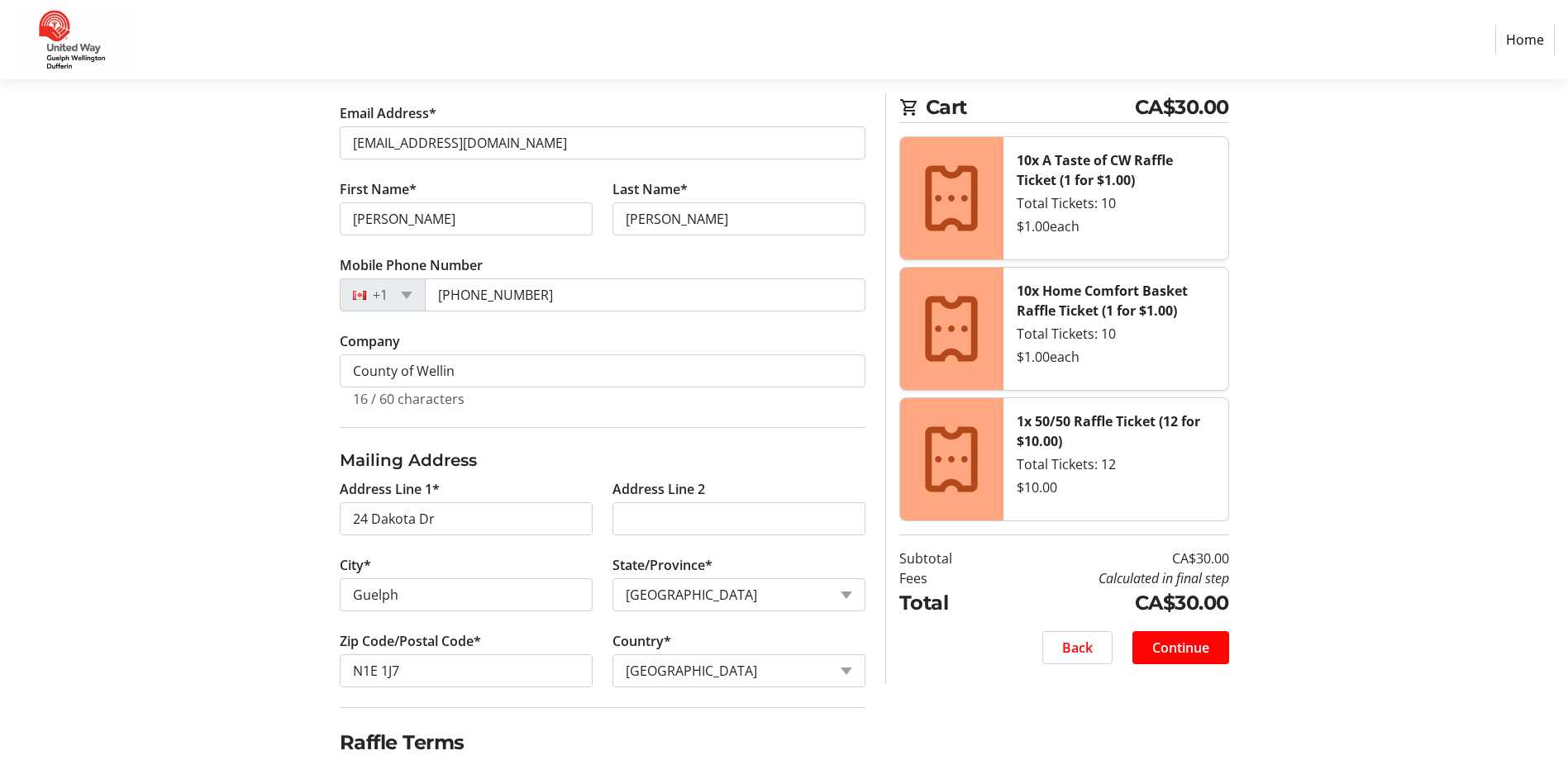
click at [364, 478] on tr-shared-address-form-ui "Address Line 1* 24 Dakota Dr Address Line 2 City* [GEOGRAPHIC_DATA]/Province* S…" at bounding box center [601, 577] width 525 height 259
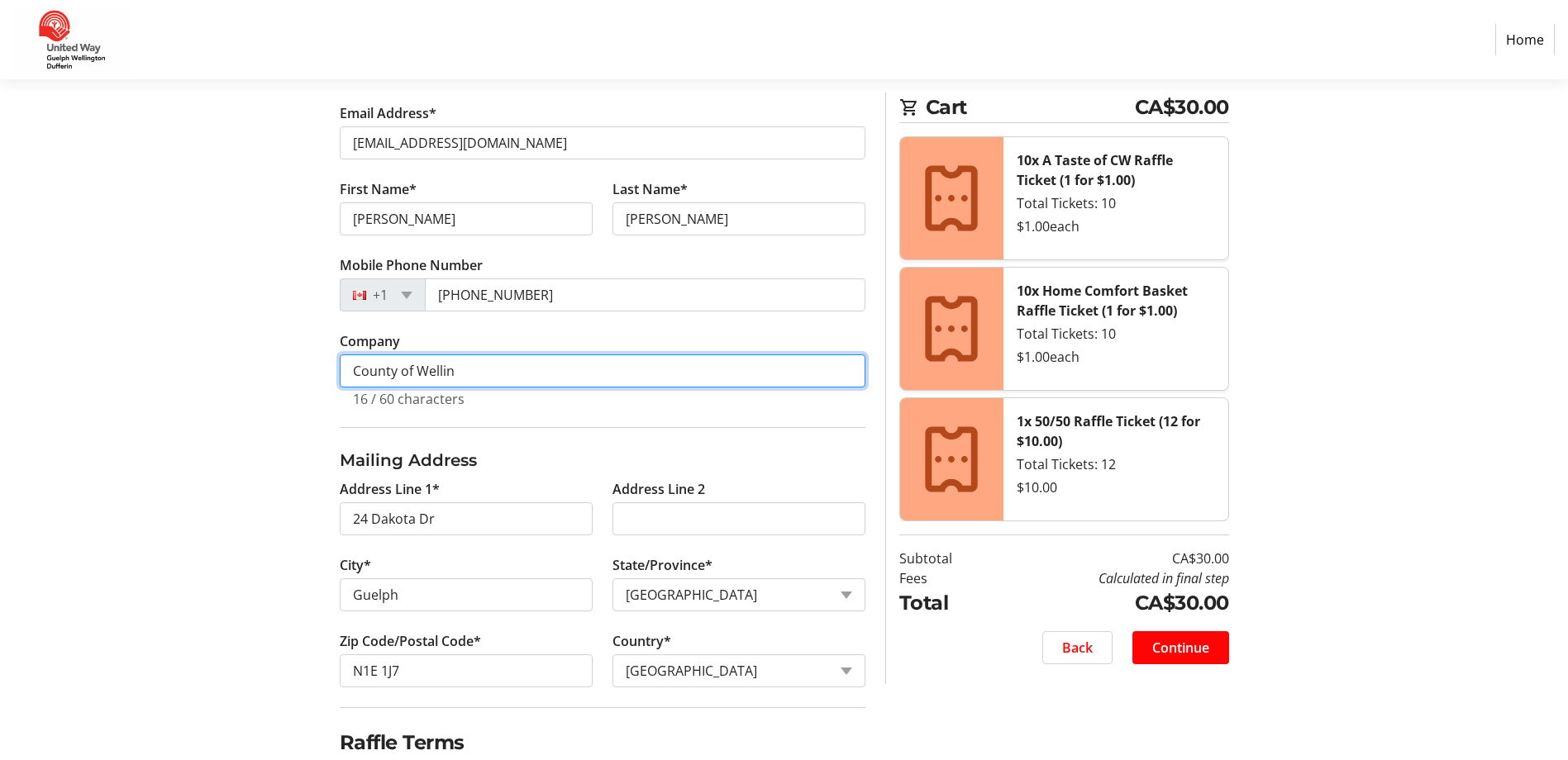
click at [480, 369] on input "County of Wellin" at bounding box center [601, 371] width 525 height 33
type input "County of [GEOGRAPHIC_DATA]"
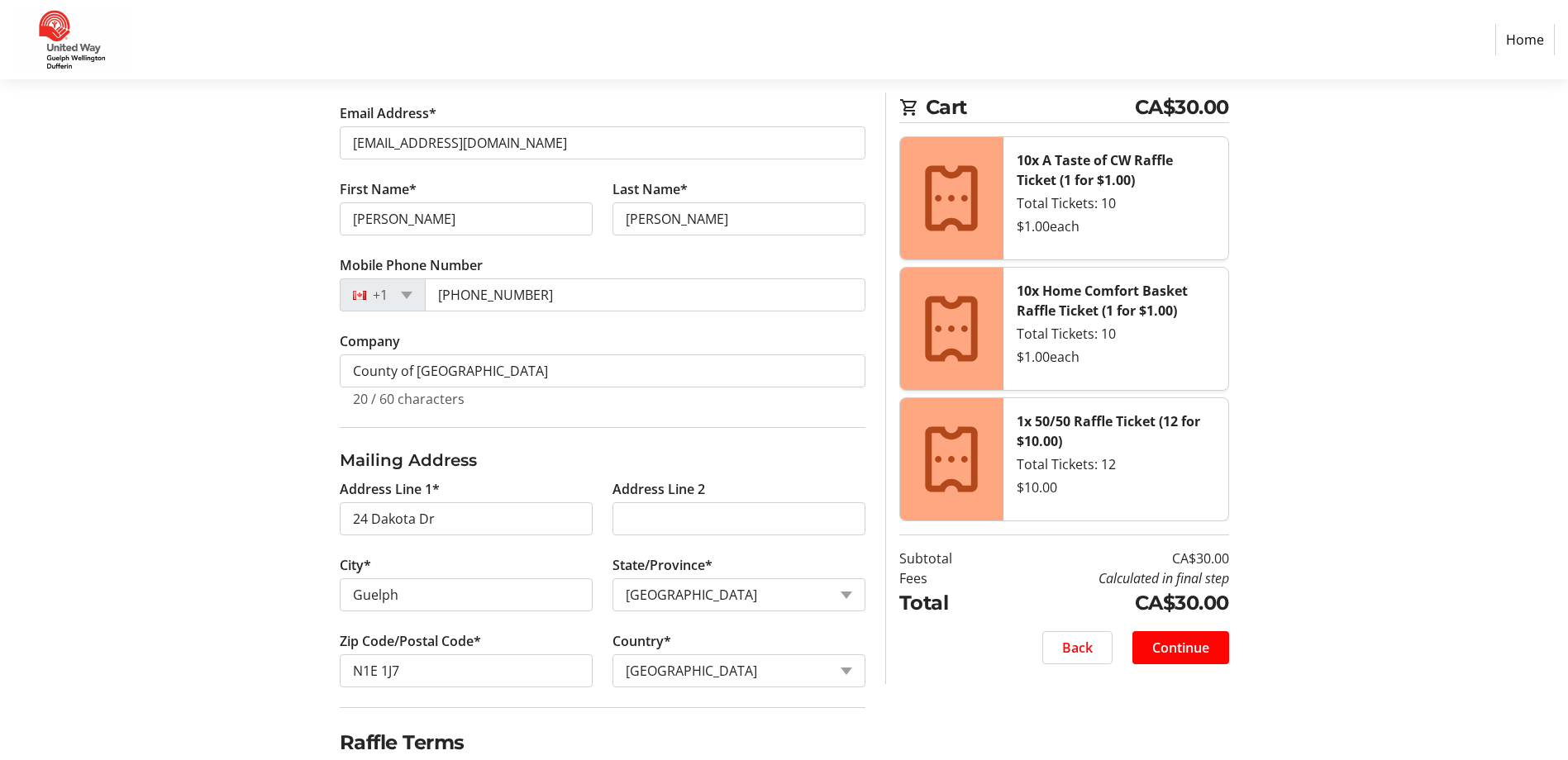
click at [114, 482] on section "Purchase Step 1 of 5 Cart CA$30.00 10x A Taste of CW Raffle Ticket (1 for $1.00…" at bounding box center [784, 338] width 1568 height 1142
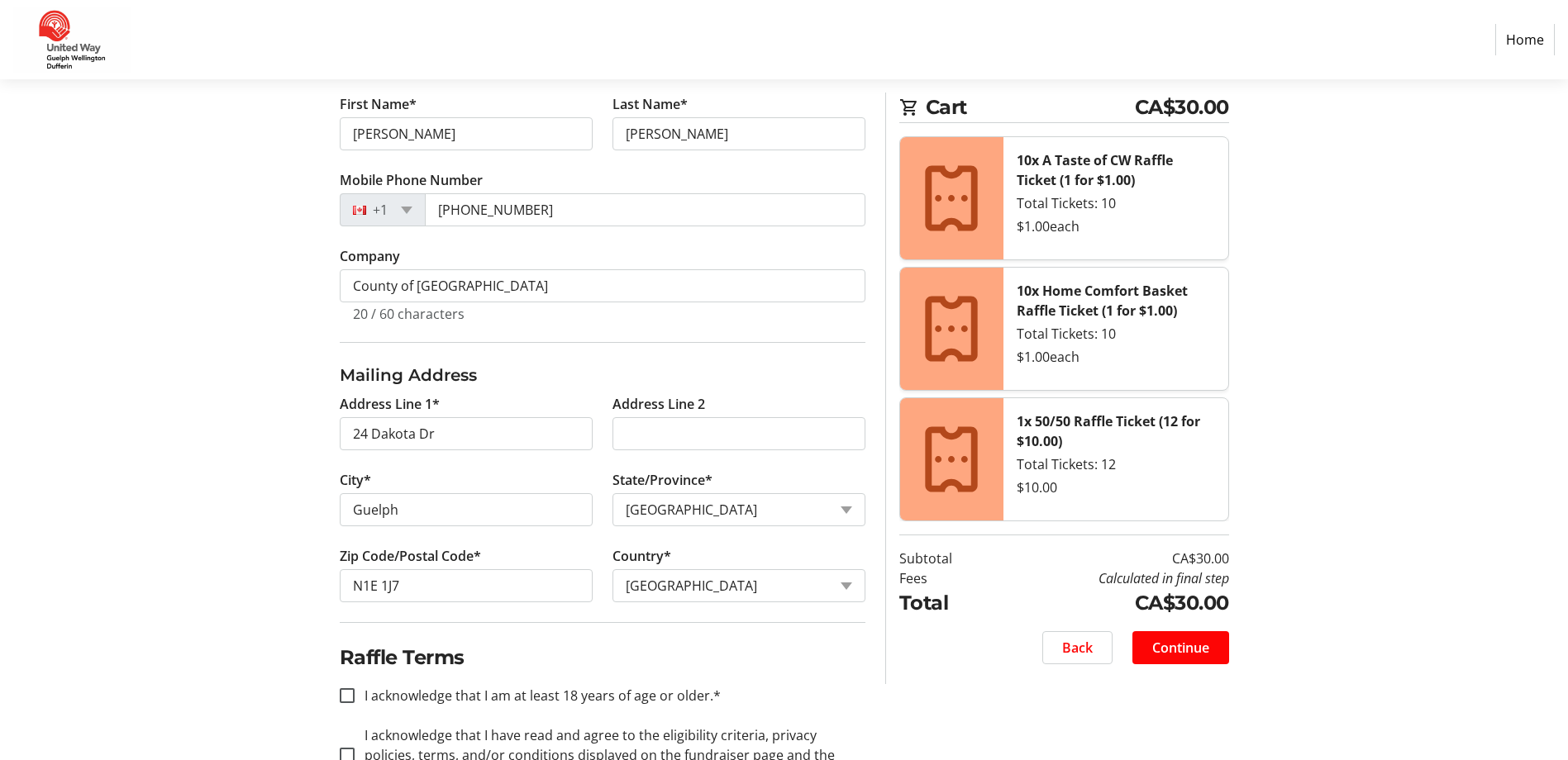
scroll to position [461, 0]
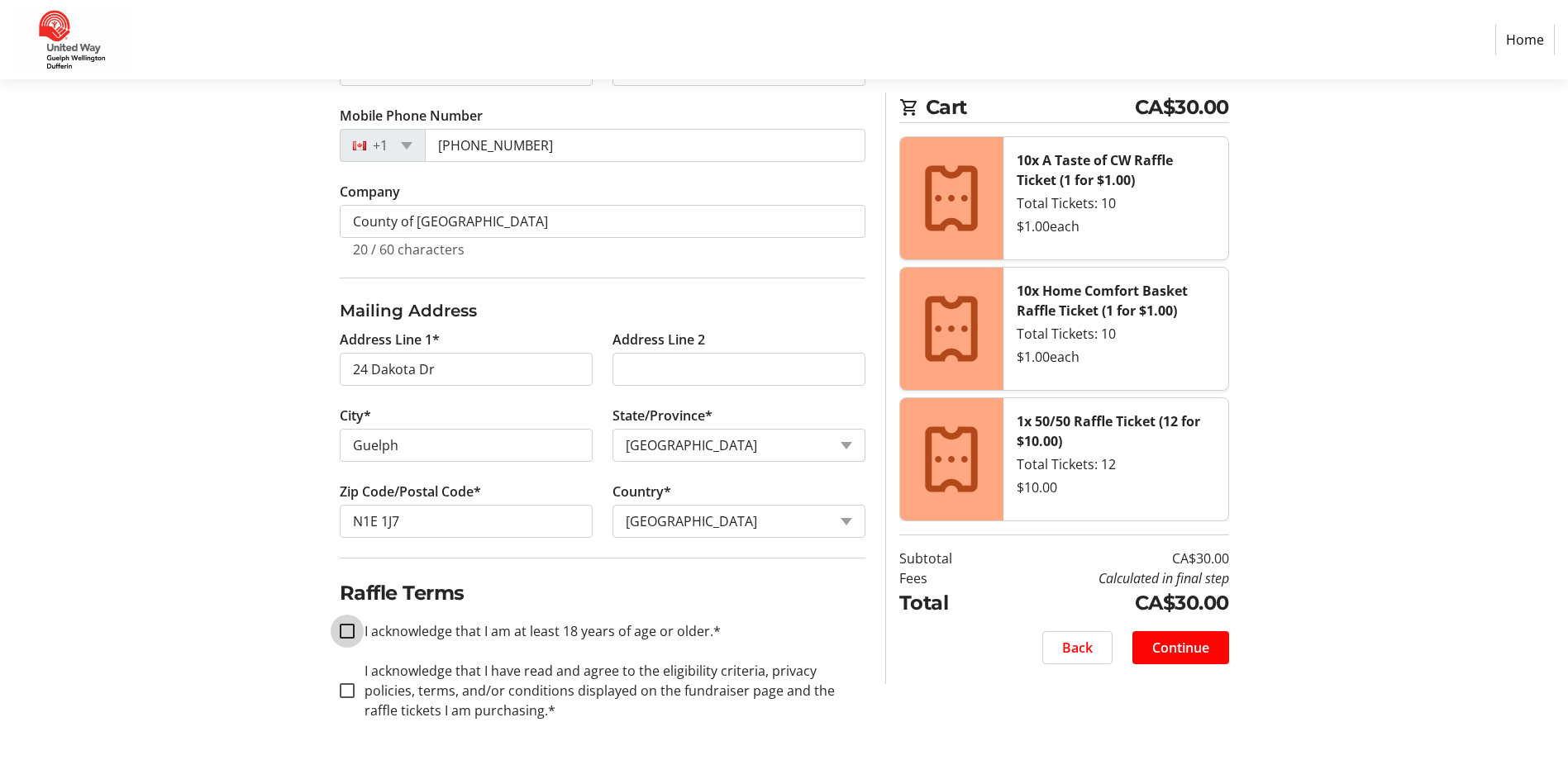
click at [345, 630] on input "I acknowledge that I am at least 18 years of age or older.*" at bounding box center [346, 630] width 14 height 14
checkbox input "true"
click at [351, 692] on input "I acknowledge that I have read and agree to the eligibility criteria, privacy p…" at bounding box center [346, 690] width 14 height 14
checkbox input "true"
click at [1207, 642] on span "Continue" at bounding box center [1180, 647] width 57 height 20
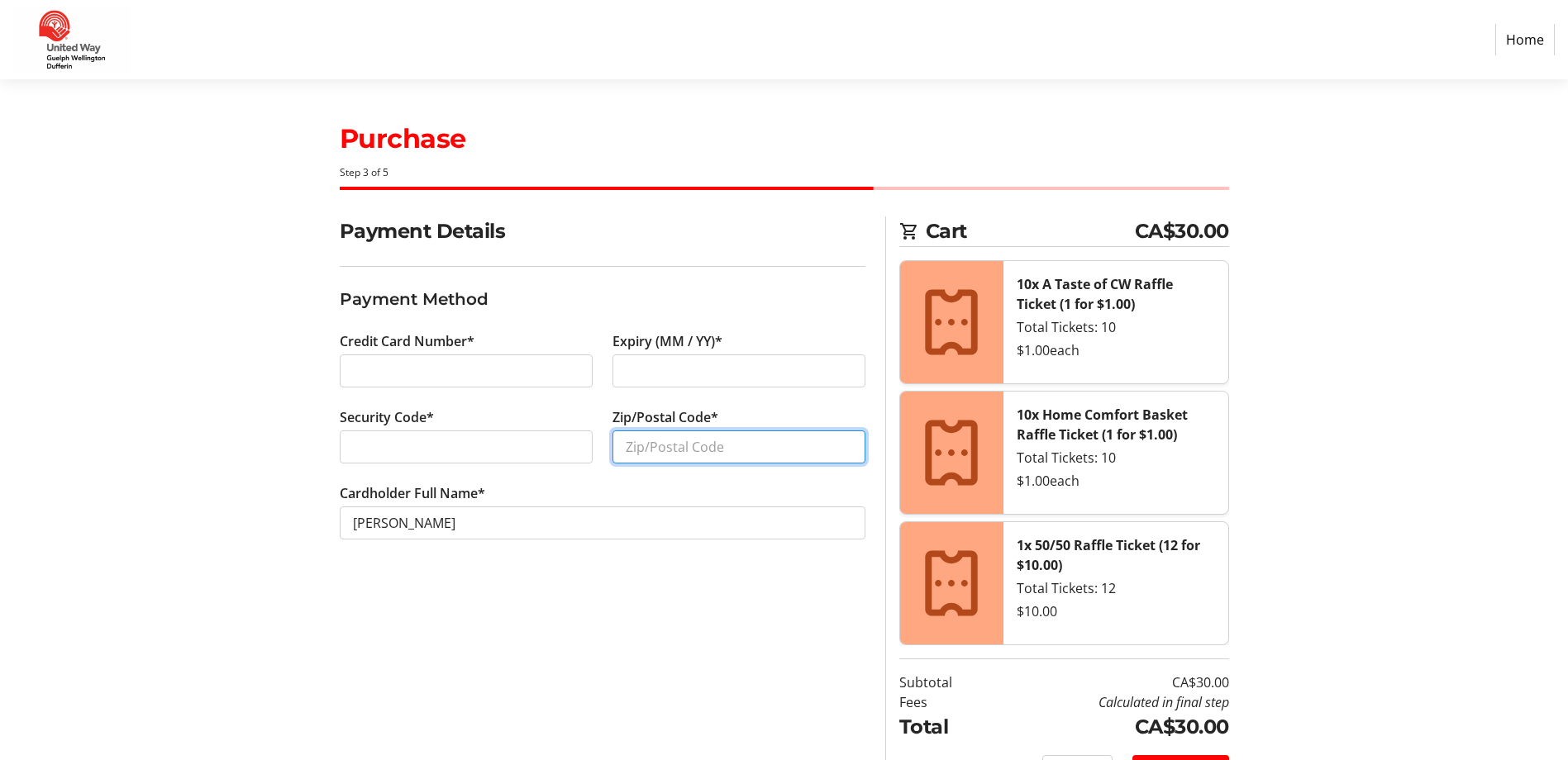
click at [670, 444] on input "Zip/Postal Code*" at bounding box center [738, 447] width 252 height 33
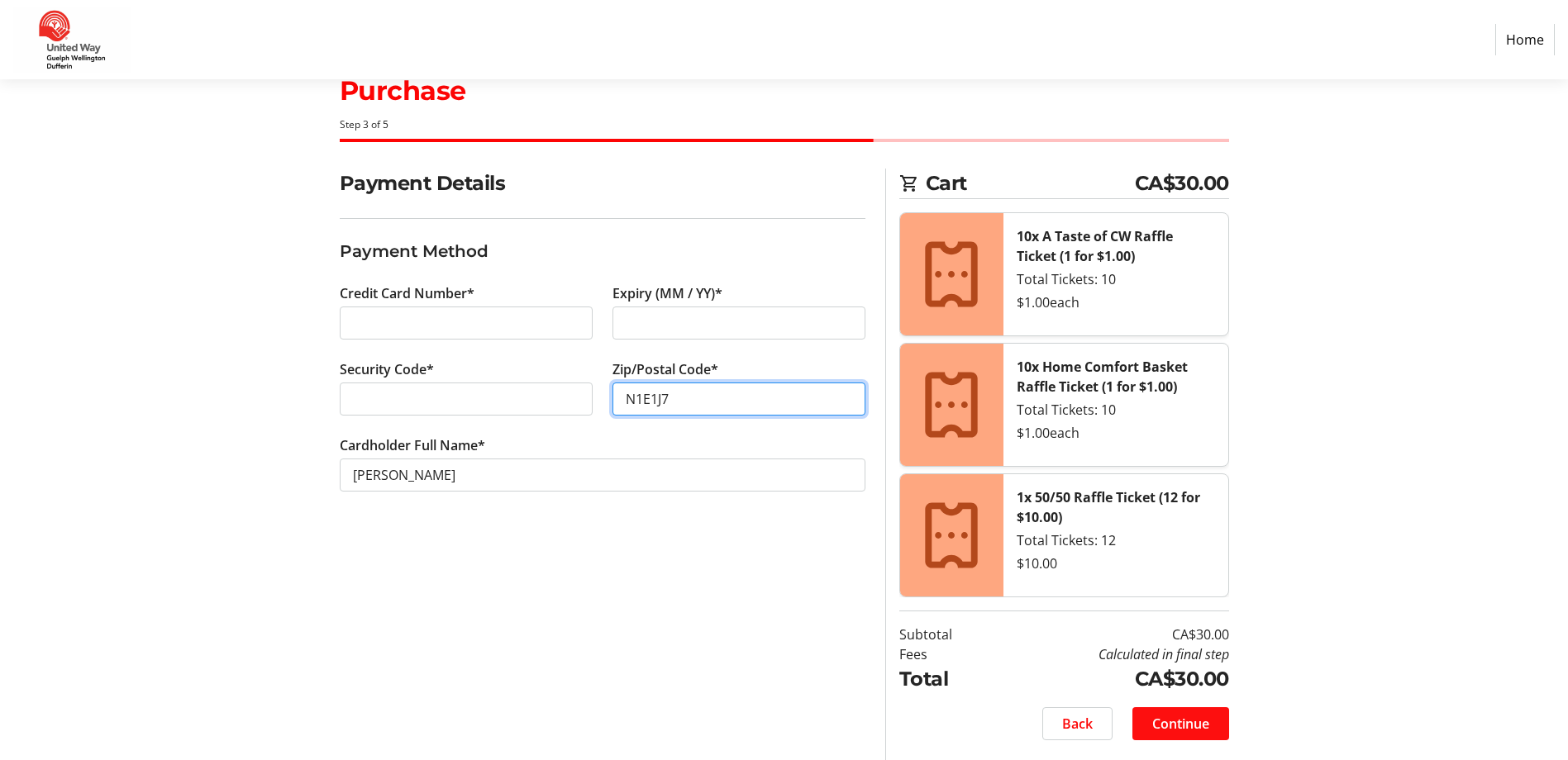
type input "N1E1J7"
click at [1172, 733] on span at bounding box center [1181, 723] width 96 height 39
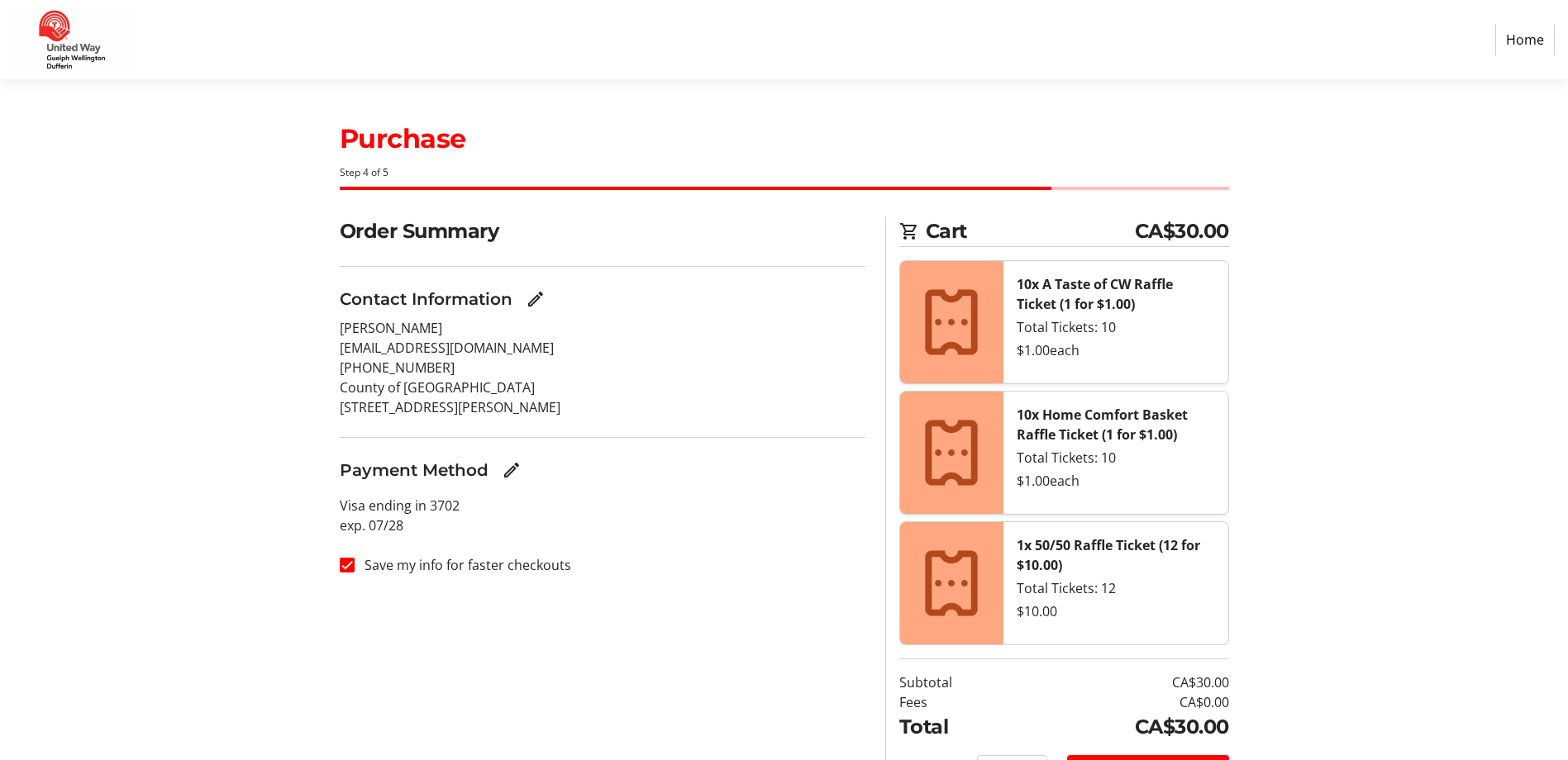
scroll to position [91, 0]
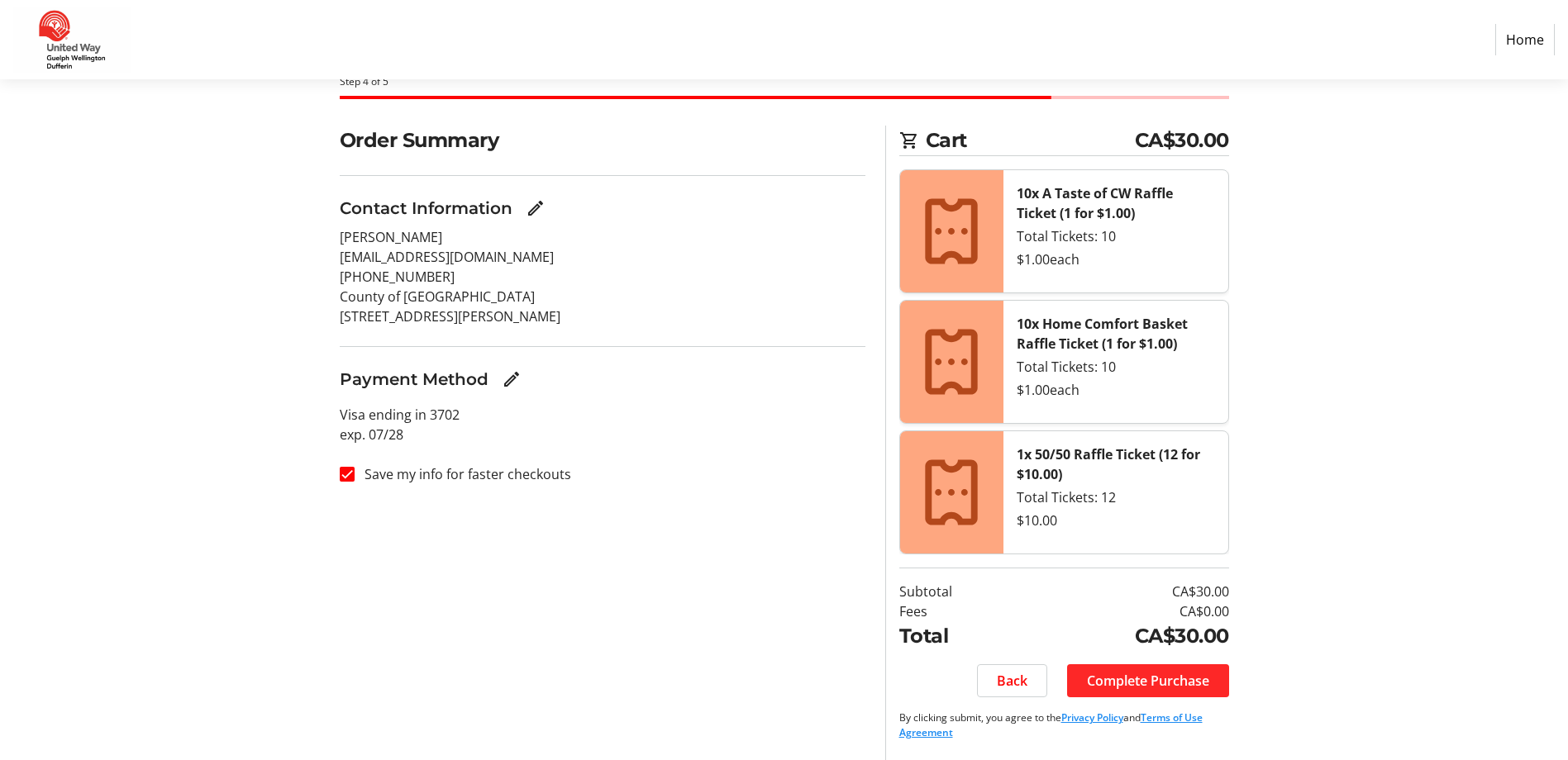
click at [1162, 678] on span "Complete Purchase" at bounding box center [1148, 680] width 122 height 20
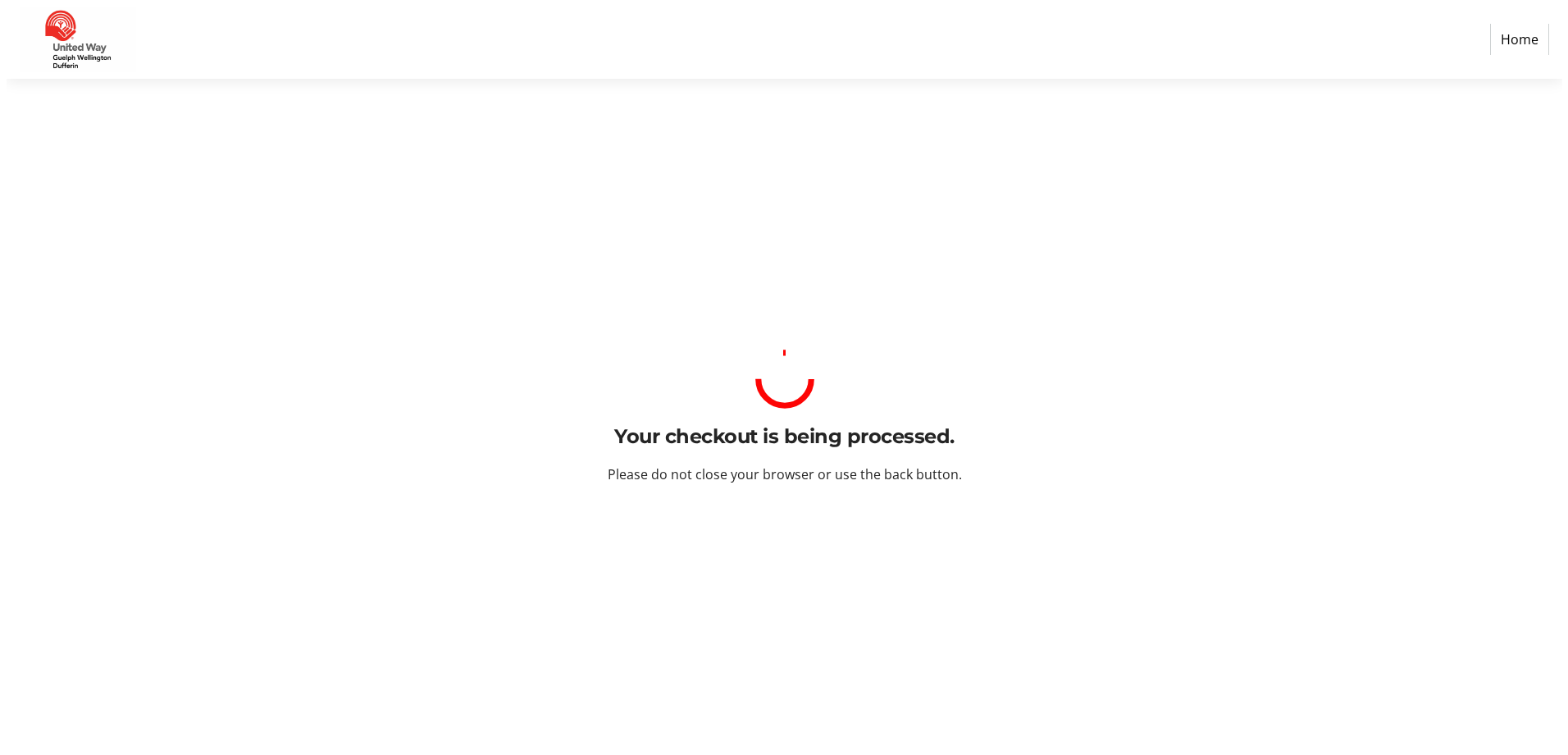
scroll to position [0, 0]
